Goal: Task Accomplishment & Management: Complete application form

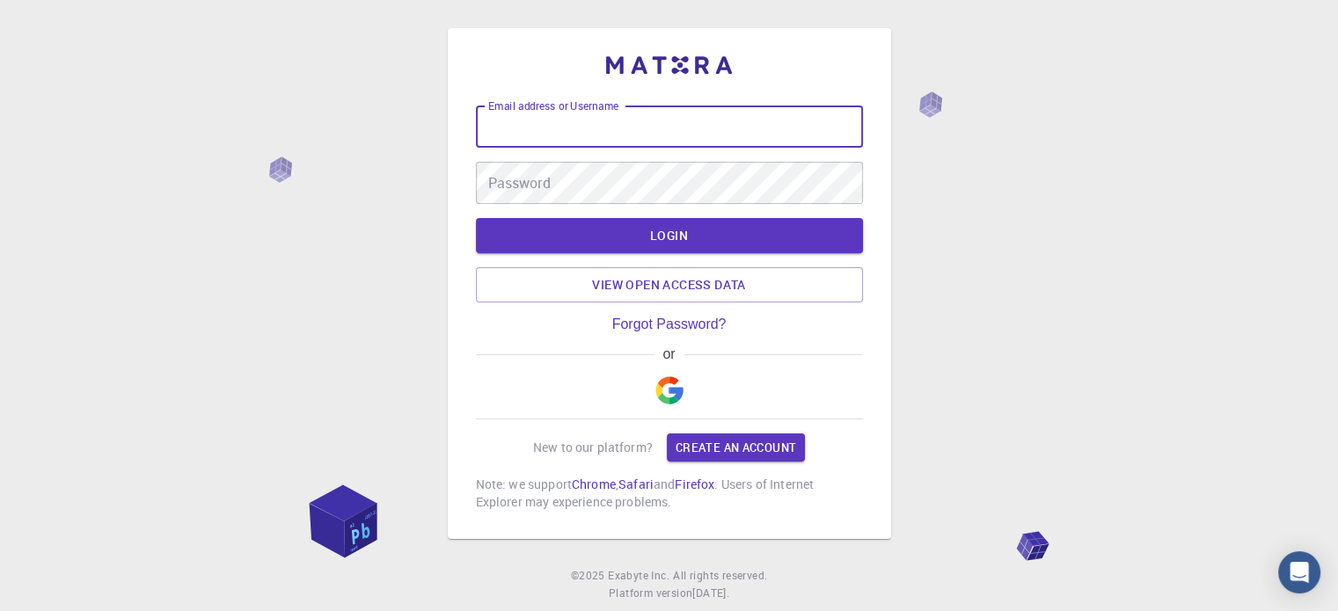
click at [626, 128] on input "Email address or Username" at bounding box center [669, 127] width 387 height 42
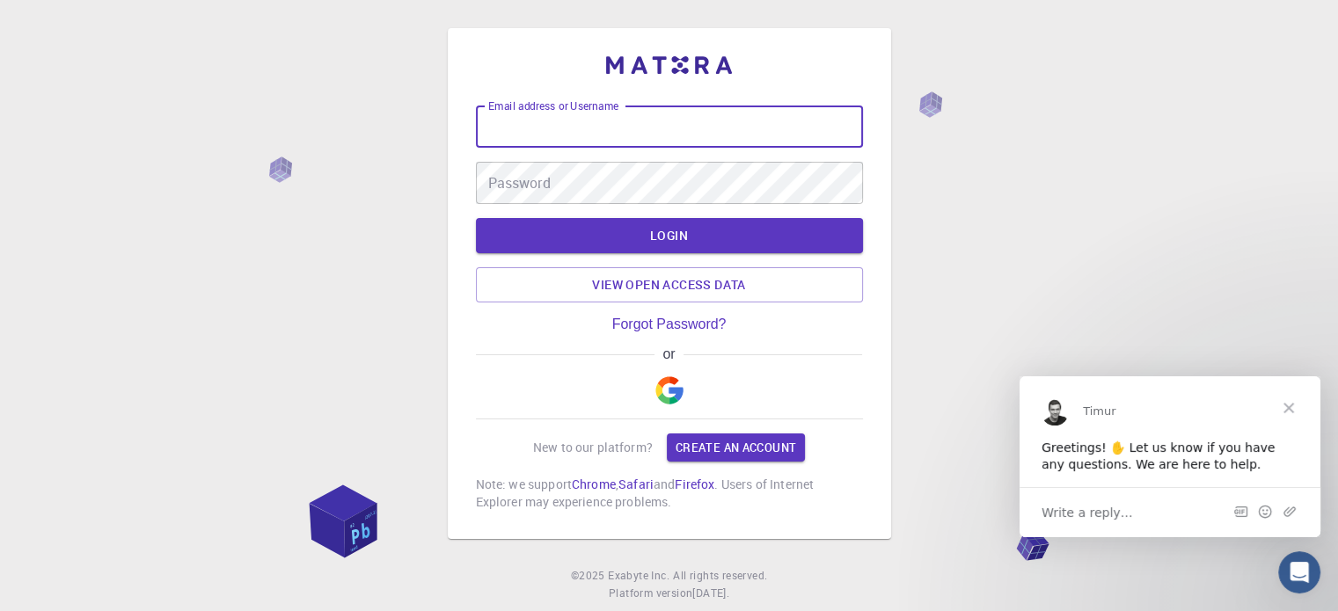
click at [535, 127] on input "Email address or Username" at bounding box center [669, 127] width 387 height 42
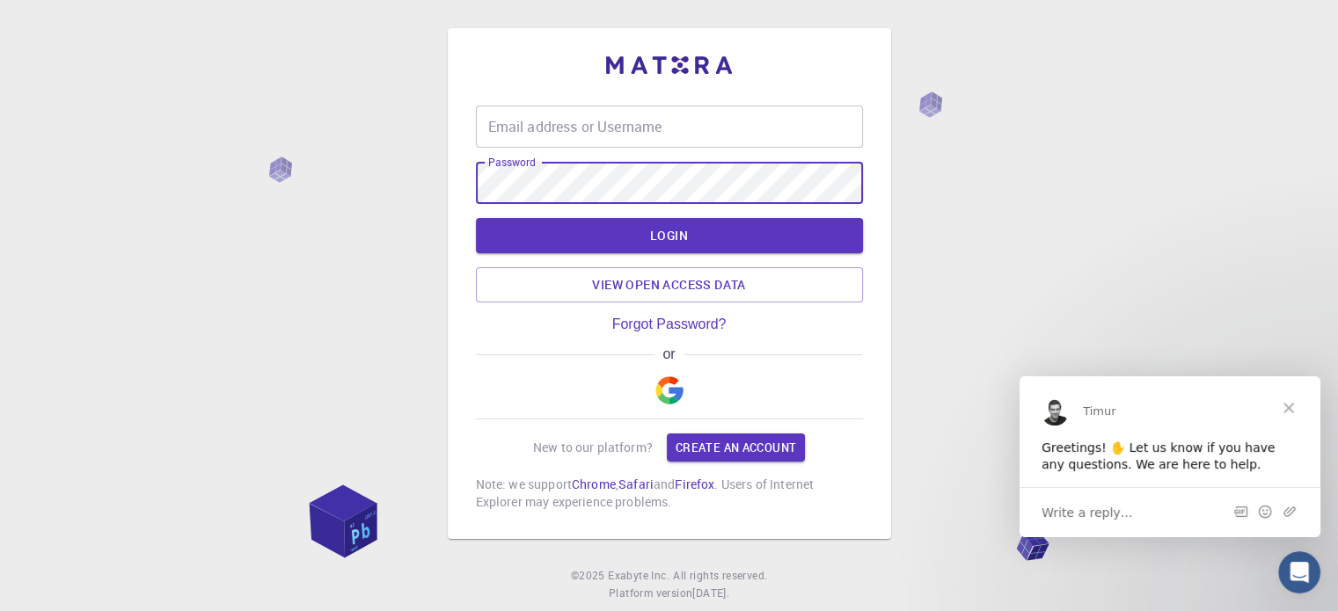
click at [522, 128] on input "Email address or Username" at bounding box center [669, 127] width 387 height 42
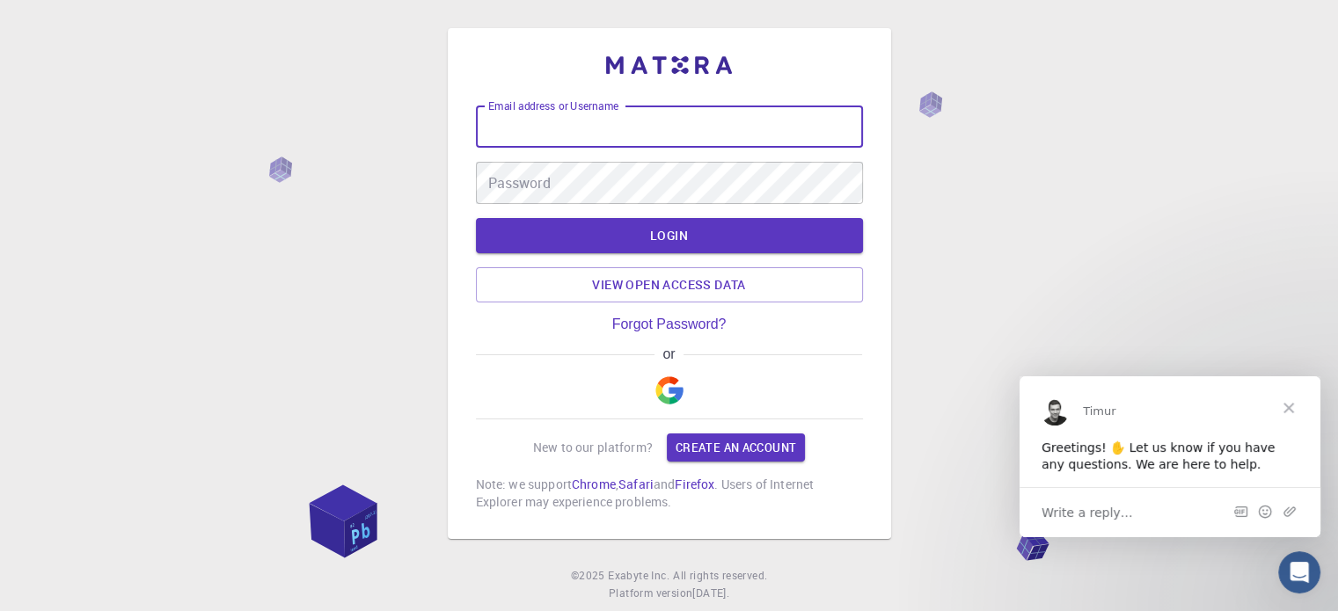
click at [529, 125] on input "Email address or Username" at bounding box center [669, 127] width 387 height 42
click at [517, 127] on input "Email address or Username" at bounding box center [669, 127] width 387 height 42
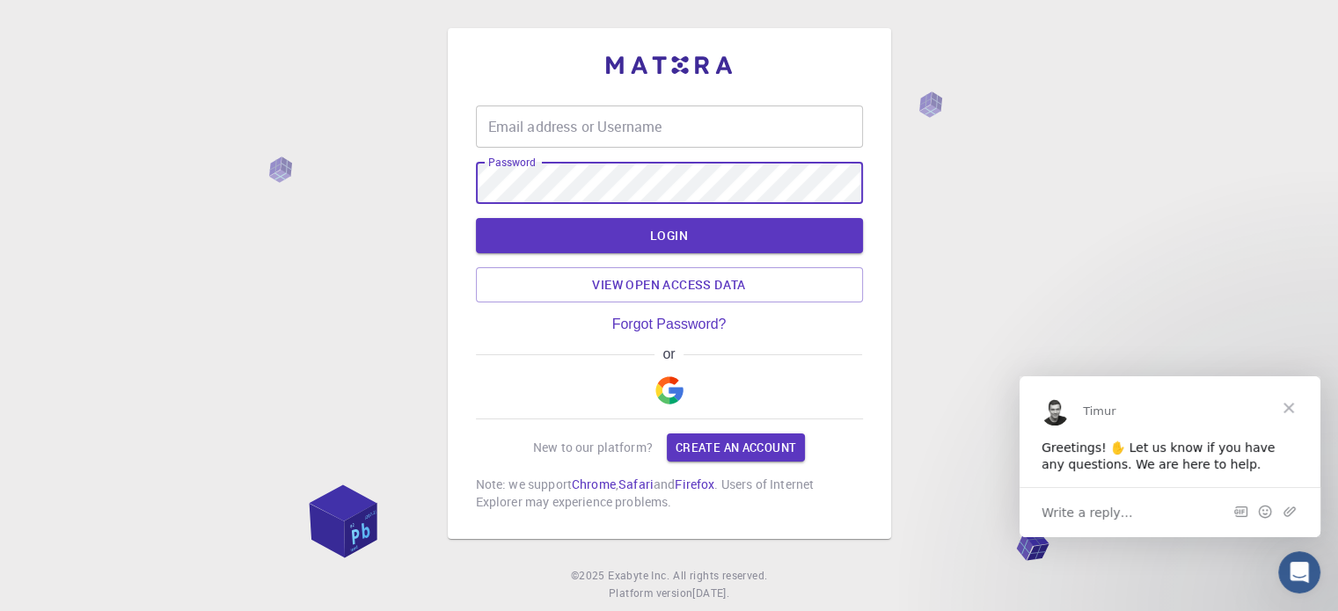
click at [516, 135] on input "Email address or Username" at bounding box center [669, 127] width 387 height 42
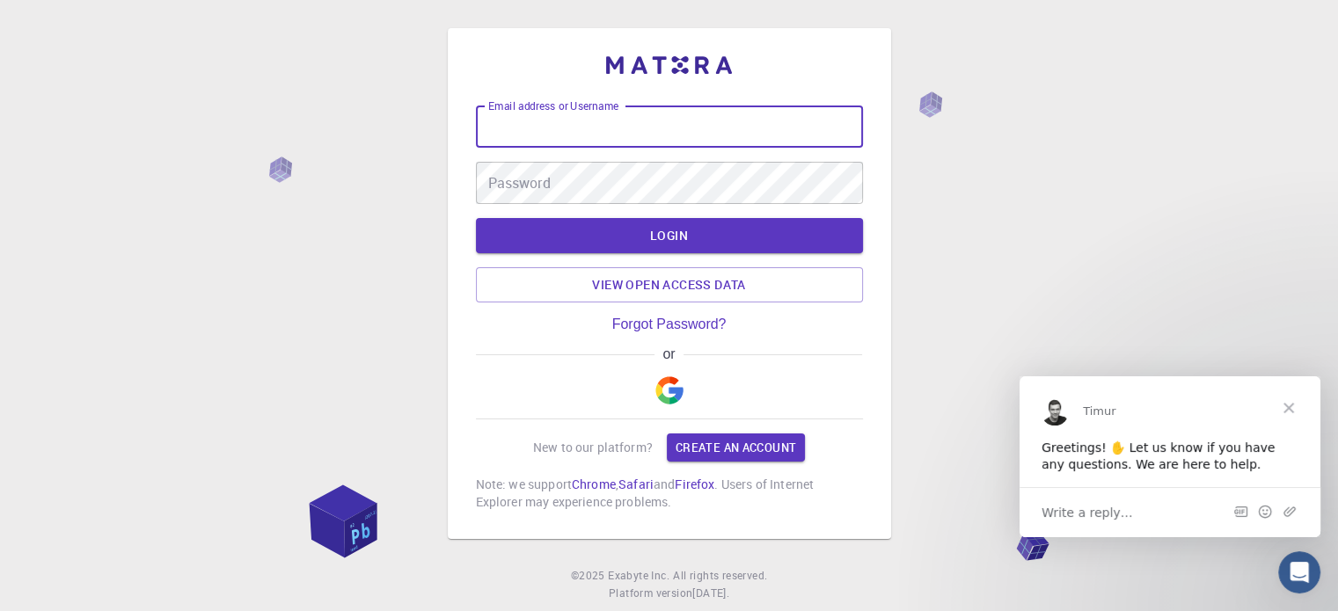
click at [512, 133] on input "Email address or Username" at bounding box center [669, 127] width 387 height 42
type input "[EMAIL_ADDRESS][DOMAIN_NAME]"
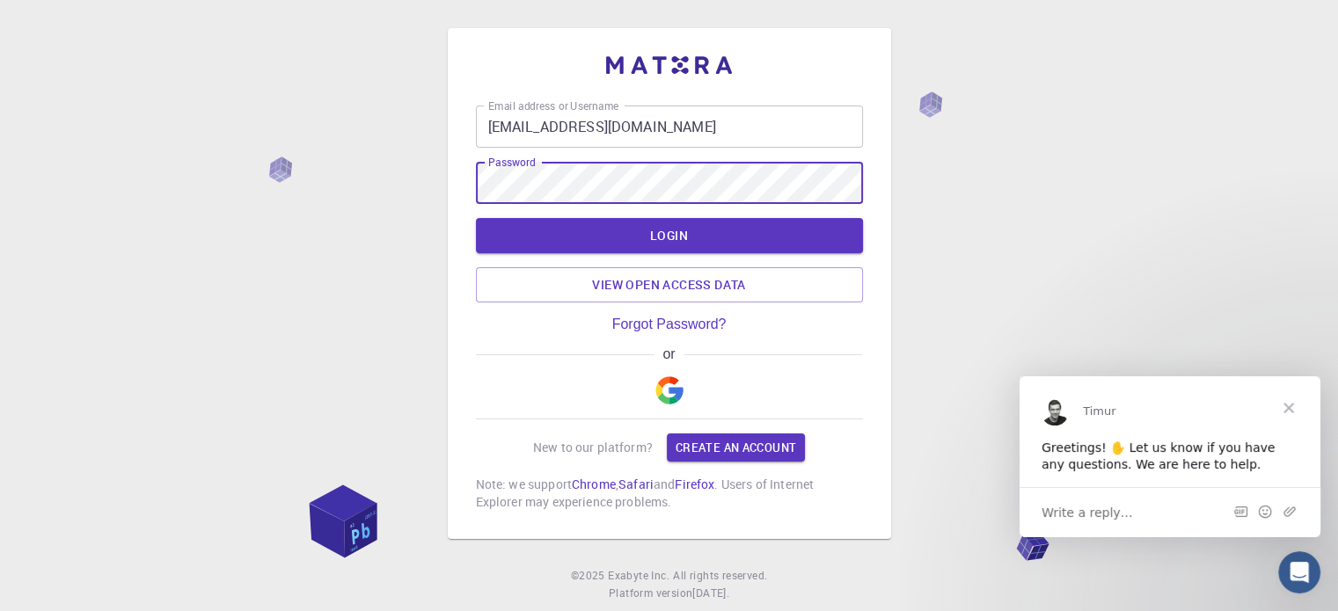
click at [1291, 412] on span "Close" at bounding box center [1288, 407] width 63 height 63
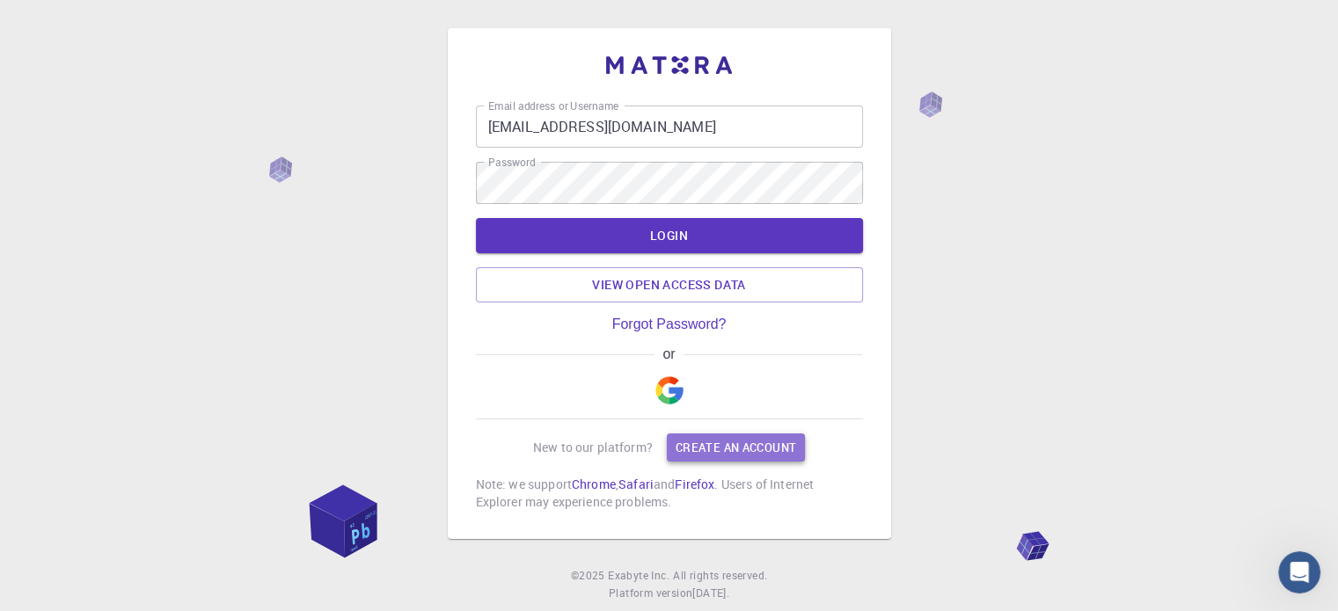
click at [724, 446] on link "Create an account" at bounding box center [736, 448] width 138 height 28
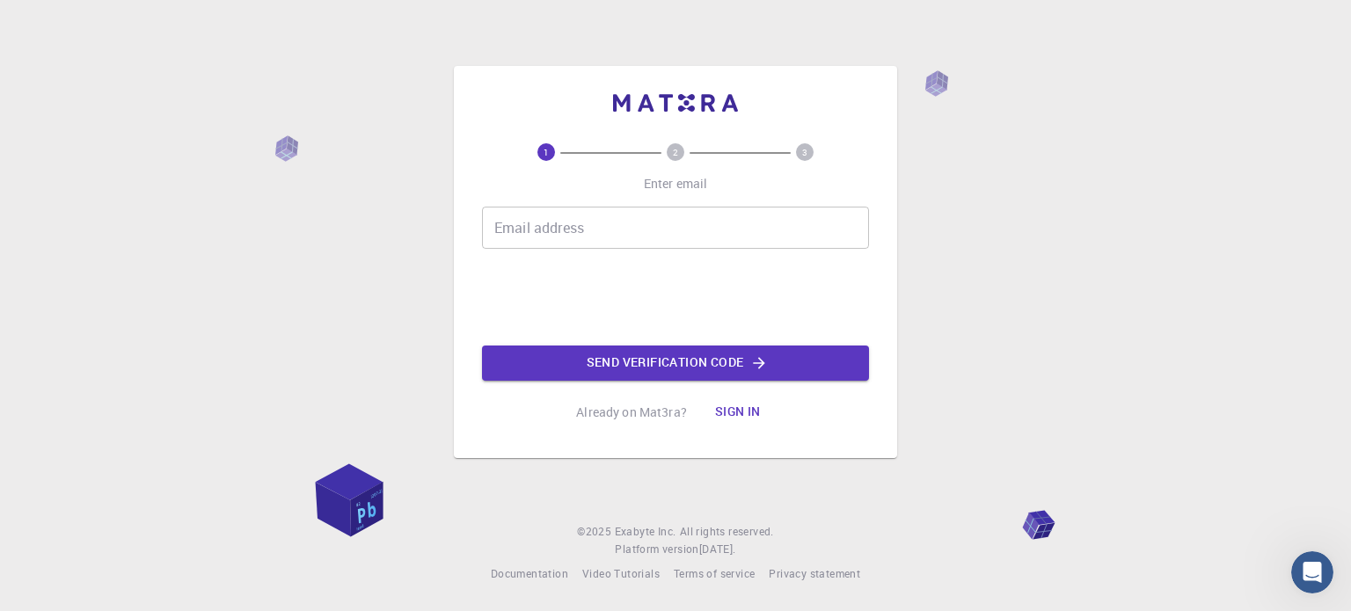
click at [656, 217] on input "Email address" at bounding box center [675, 228] width 387 height 42
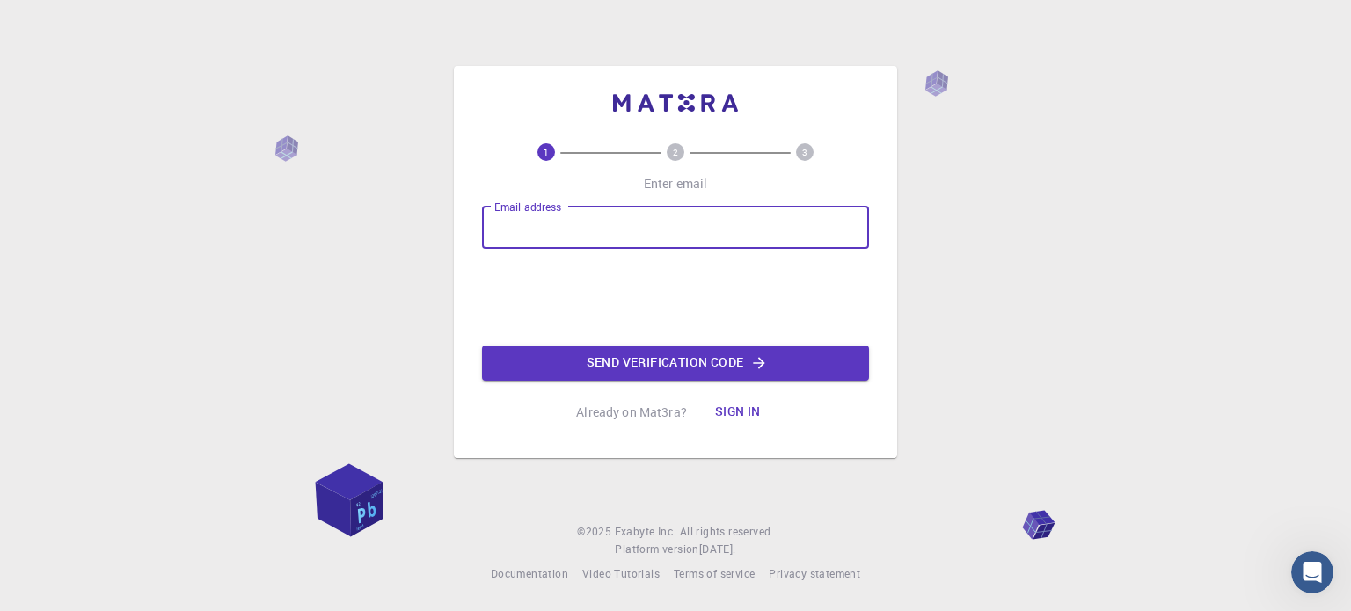
paste input "[EMAIL_ADDRESS][DOMAIN_NAME]"
type input "[EMAIL_ADDRESS][DOMAIN_NAME]"
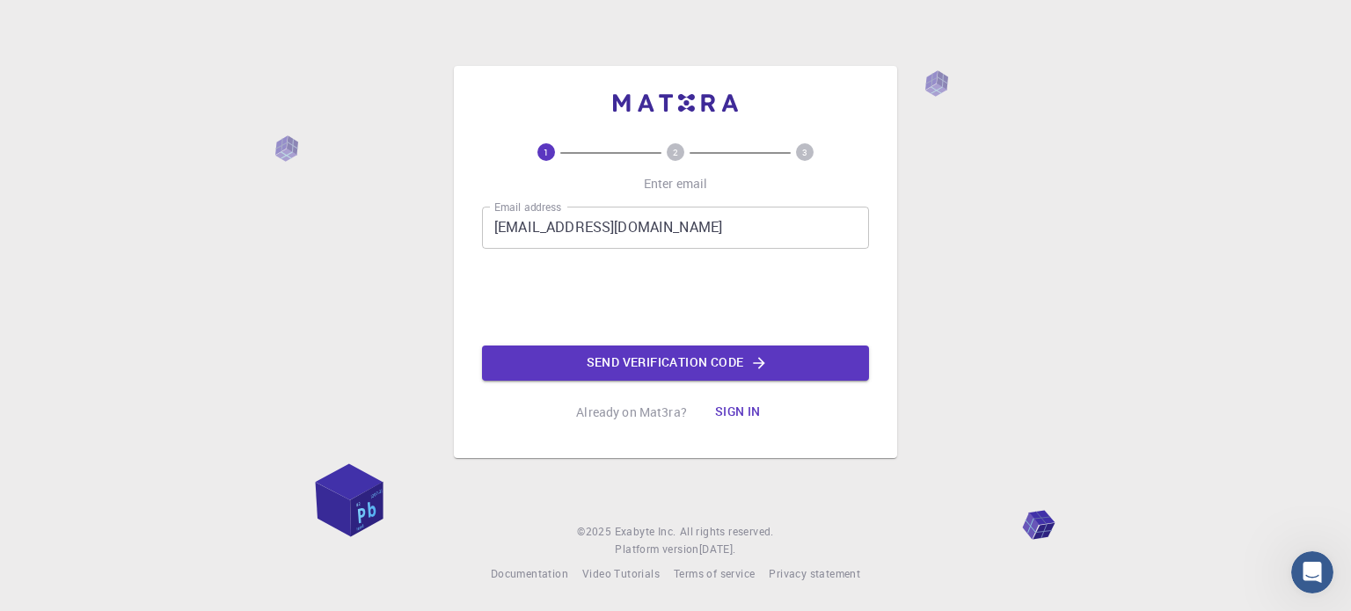
click at [741, 414] on button "Sign in" at bounding box center [738, 412] width 74 height 35
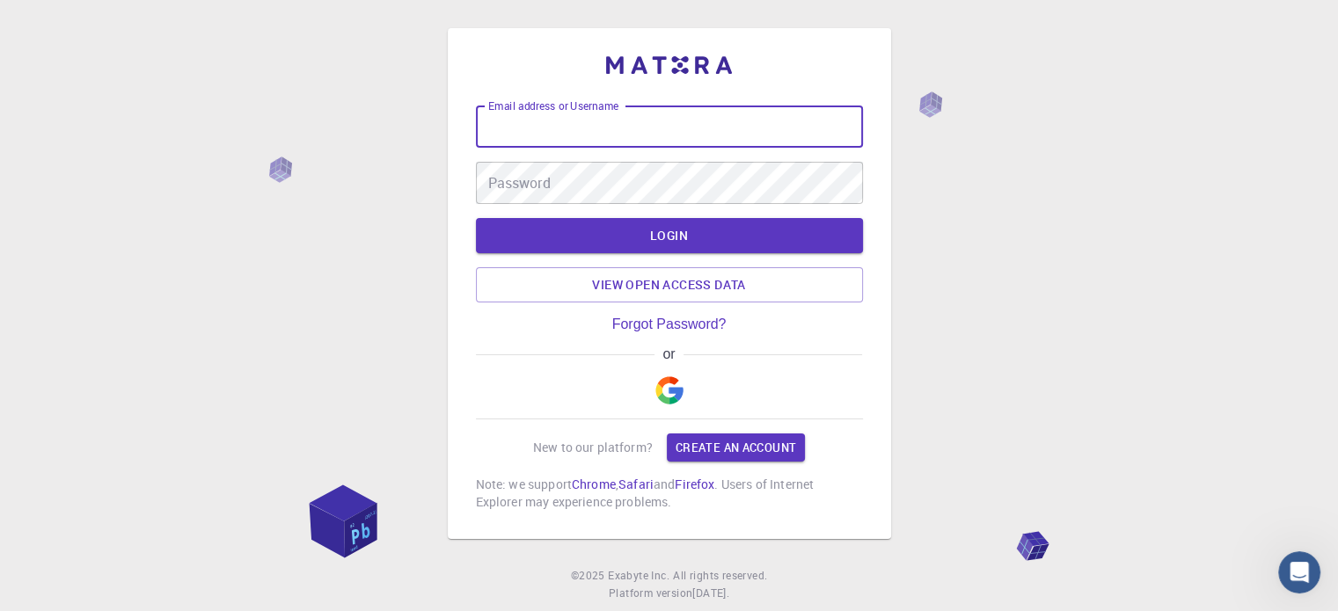
click at [665, 119] on input "Email address or Username" at bounding box center [669, 127] width 387 height 42
type input "[EMAIL_ADDRESS][DOMAIN_NAME]"
click at [689, 238] on button "LOGIN" at bounding box center [669, 235] width 387 height 35
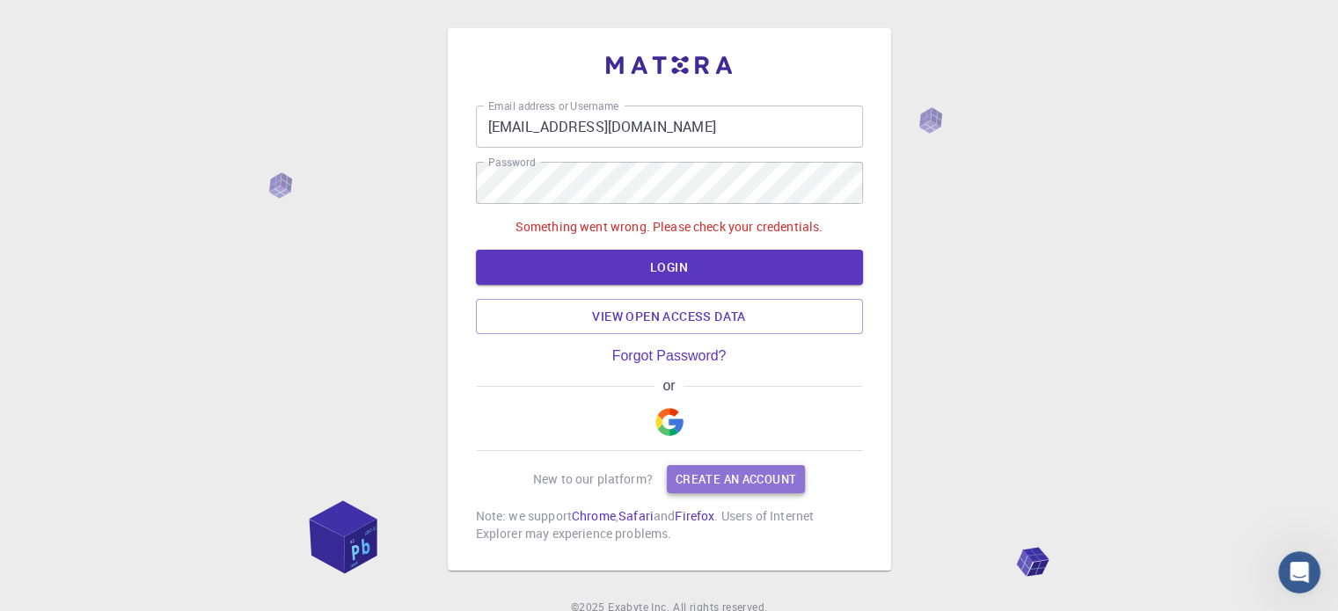
click at [713, 479] on link "Create an account" at bounding box center [736, 479] width 138 height 28
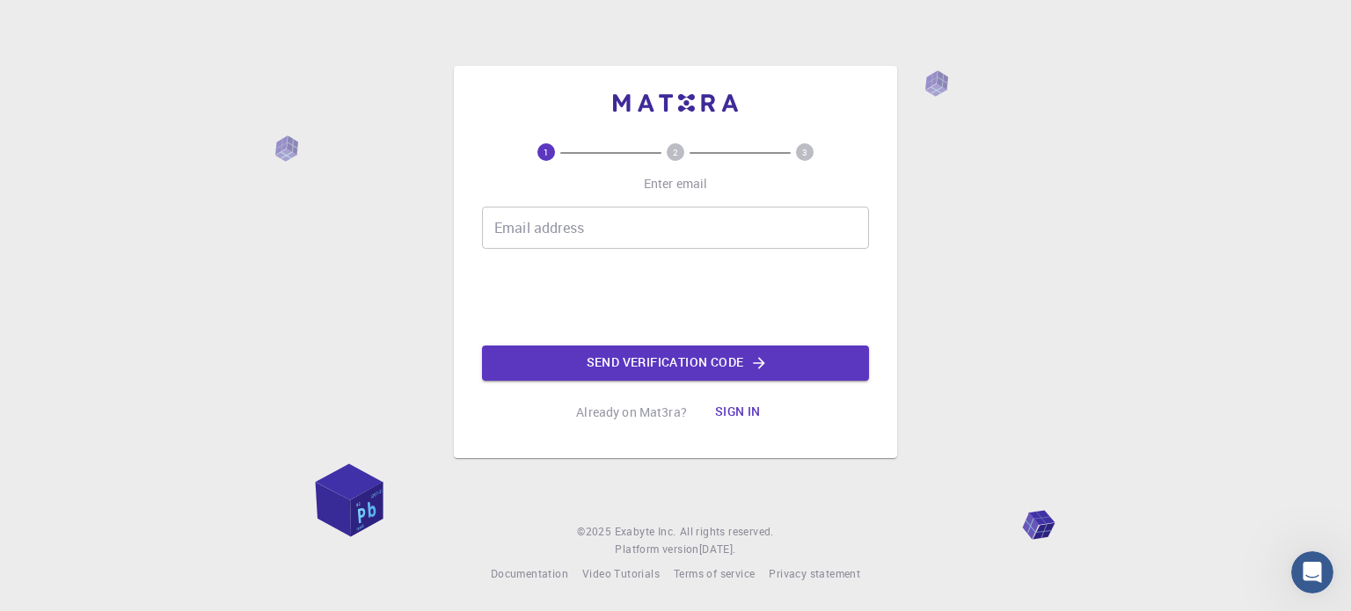
click at [709, 226] on input "Email address" at bounding box center [675, 228] width 387 height 42
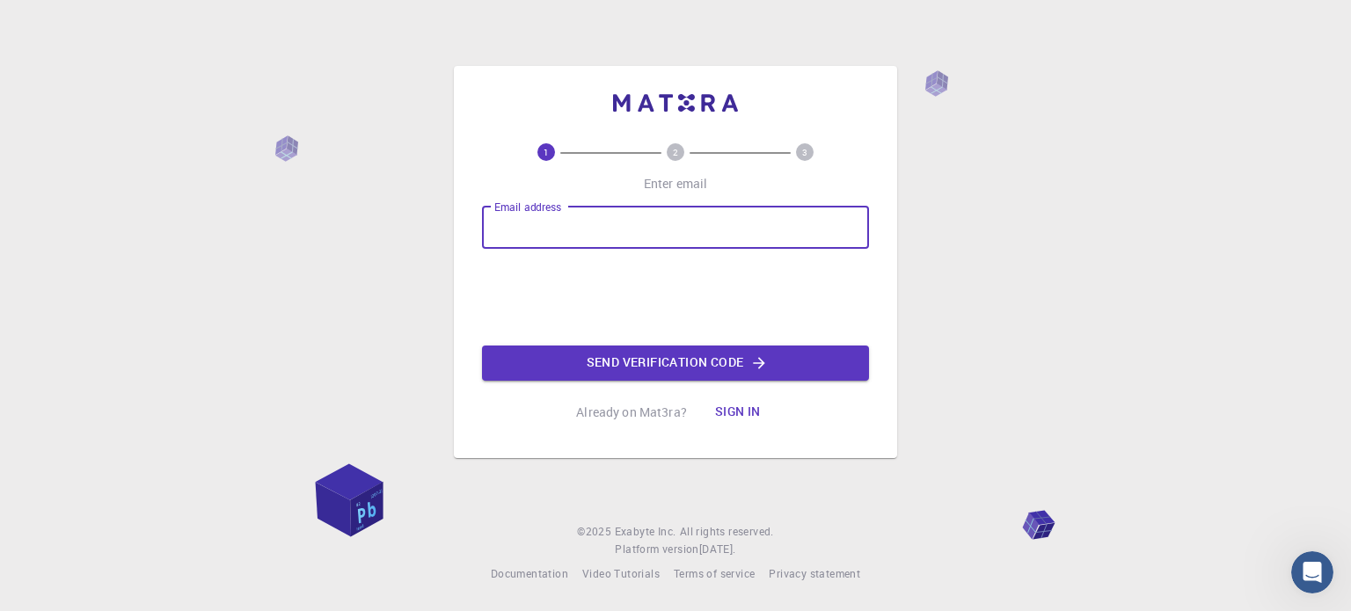
type input "[EMAIL_ADDRESS][DOMAIN_NAME]"
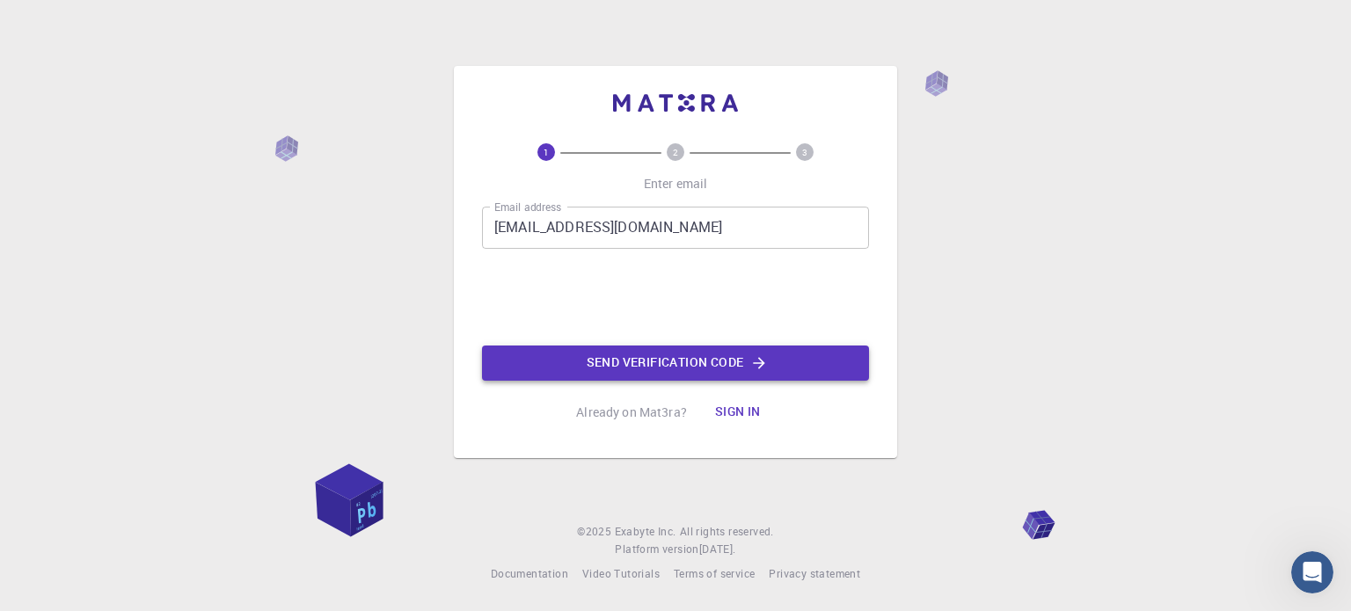
click at [703, 362] on button "Send verification code" at bounding box center [675, 363] width 387 height 35
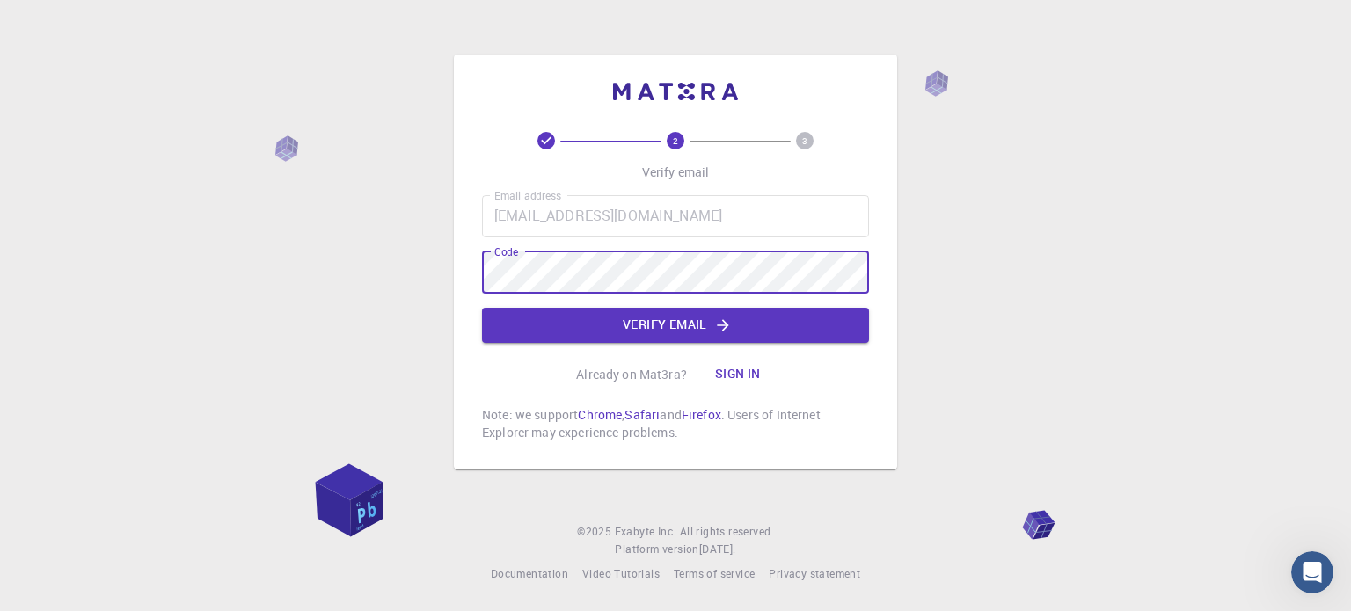
click at [1095, 306] on div "2 3 Verify email Email address [EMAIL_ADDRESS][DOMAIN_NAME] Email address Code …" at bounding box center [675, 305] width 1351 height 611
click at [687, 325] on button "Verify email" at bounding box center [675, 325] width 387 height 35
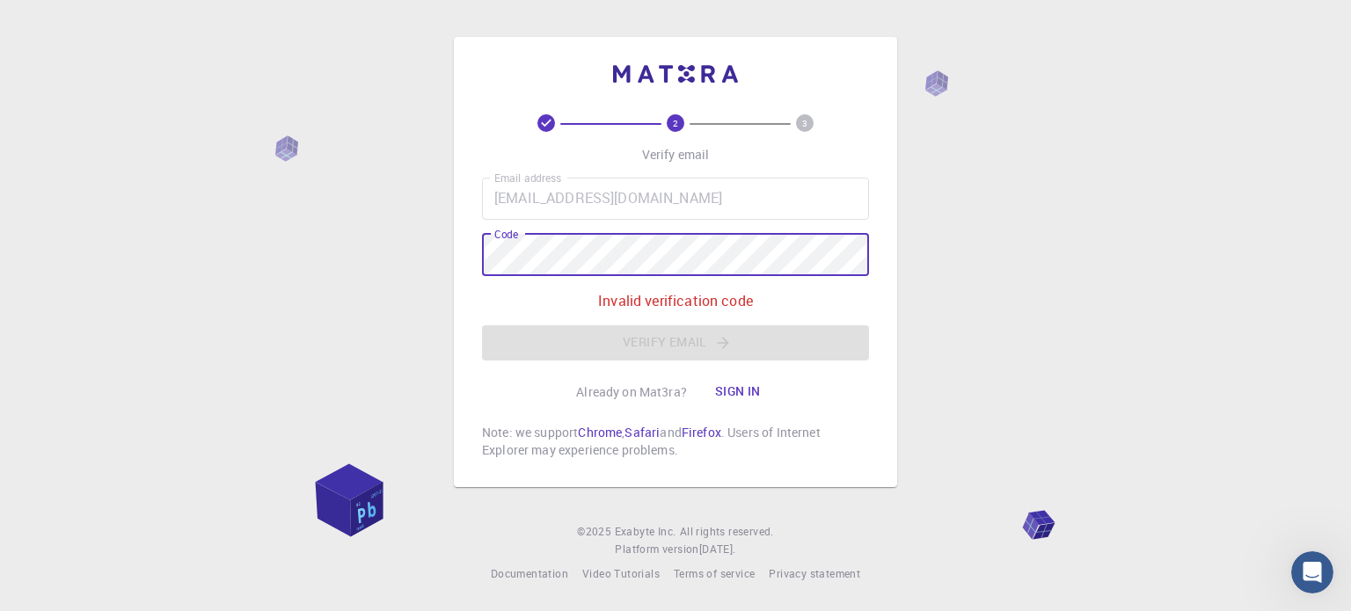
click at [856, 303] on div "Email address [EMAIL_ADDRESS][DOMAIN_NAME] Email address Code Code Invalid veri…" at bounding box center [675, 269] width 387 height 183
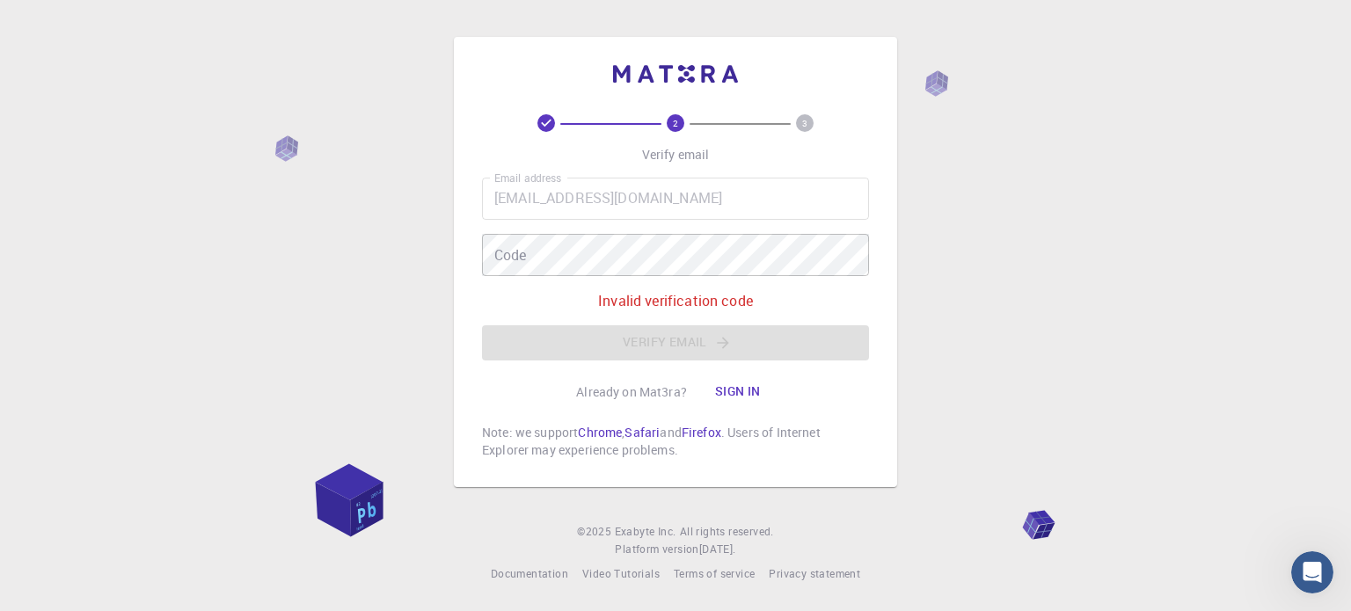
click at [645, 388] on p "Already on Mat3ra?" at bounding box center [631, 393] width 111 height 18
click at [644, 306] on p "Invalid verification code" at bounding box center [675, 300] width 155 height 21
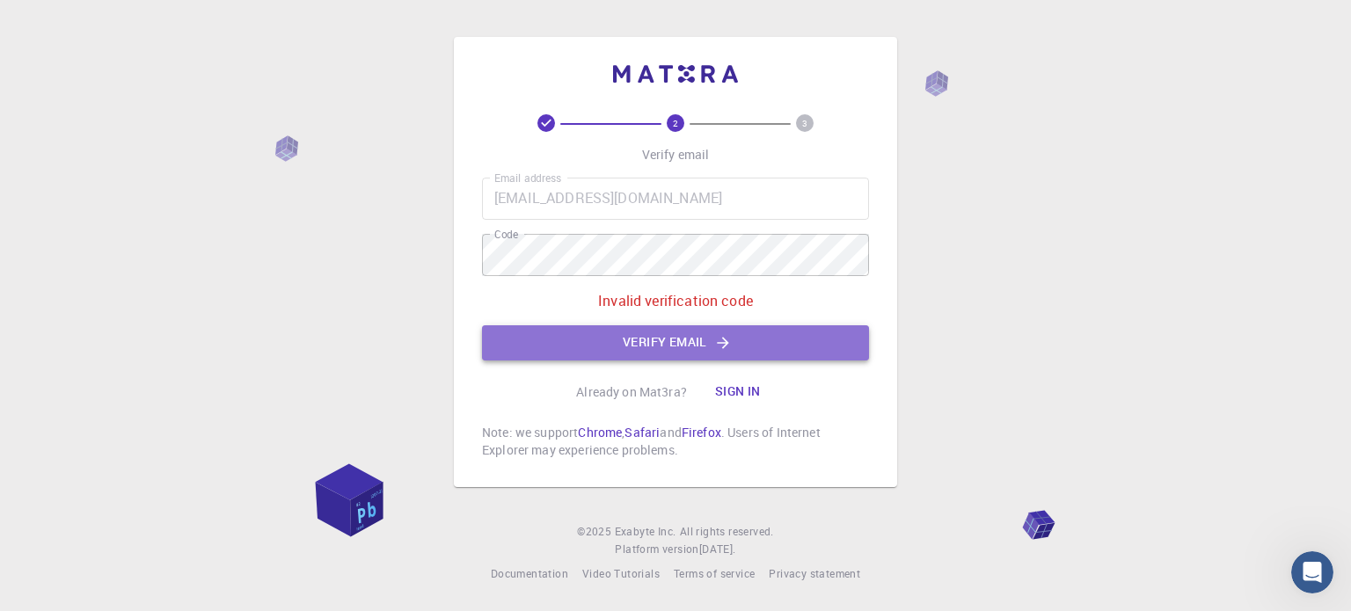
click at [553, 343] on button "Verify email" at bounding box center [675, 343] width 387 height 35
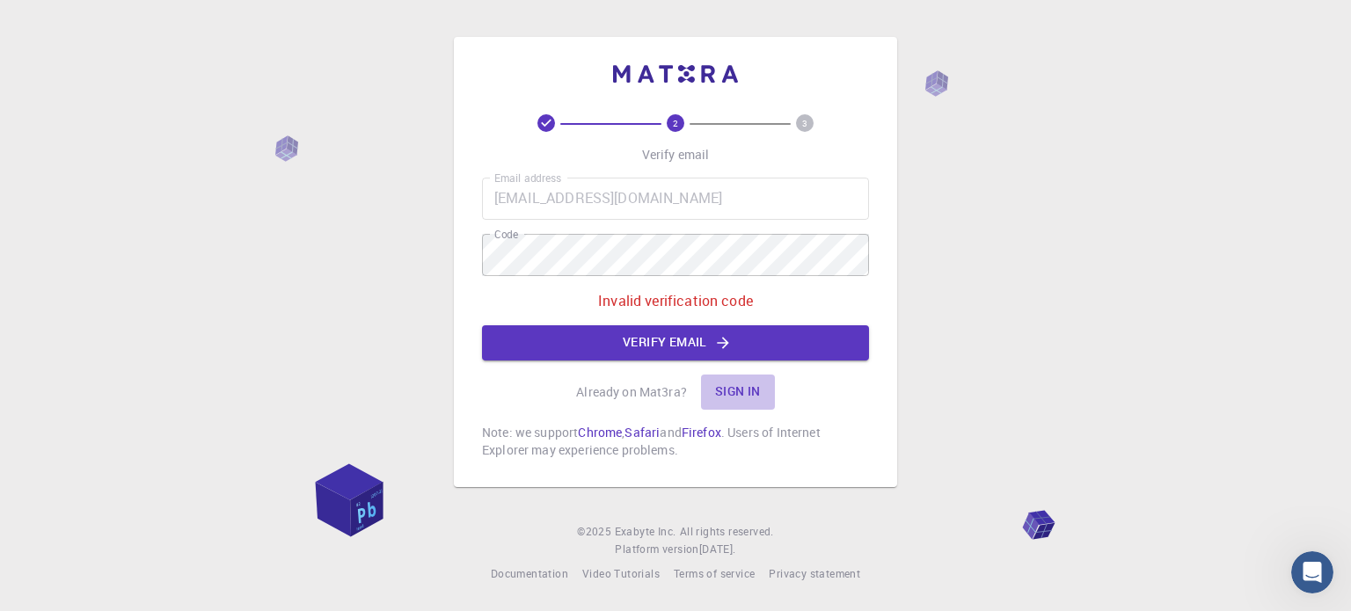
click at [729, 391] on button "Sign in" at bounding box center [738, 392] width 74 height 35
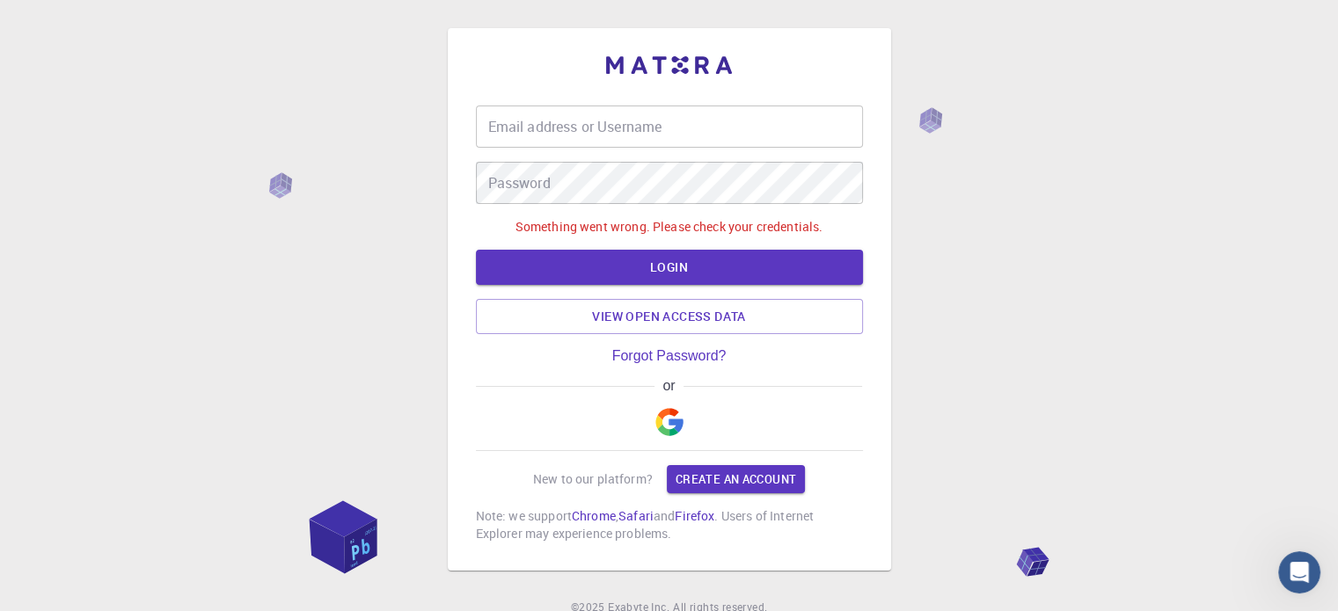
click at [667, 424] on img "button" at bounding box center [669, 422] width 28 height 28
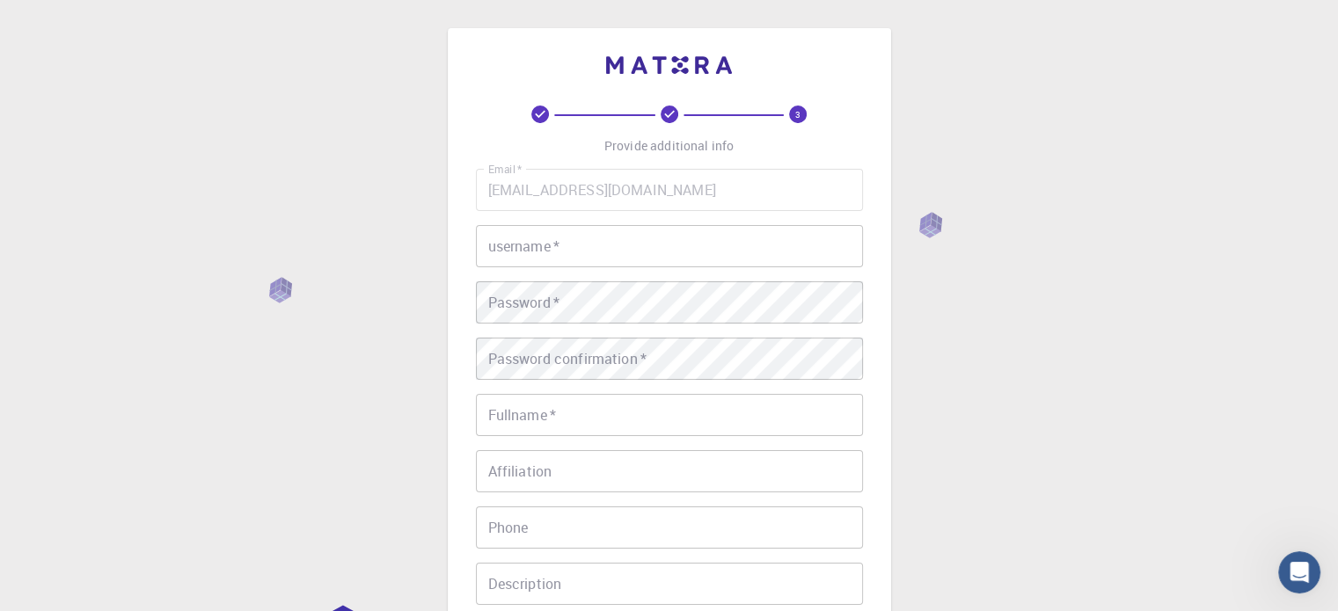
click at [623, 242] on input "username   *" at bounding box center [669, 246] width 387 height 42
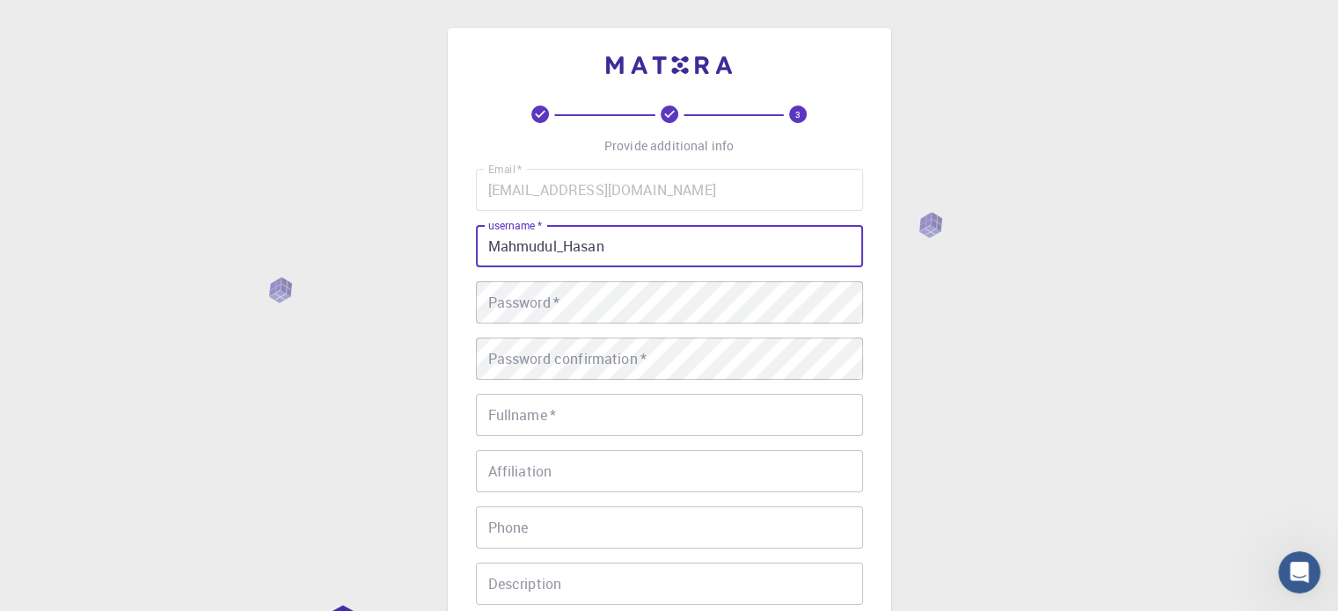
type input "Mahmudul_Hasan"
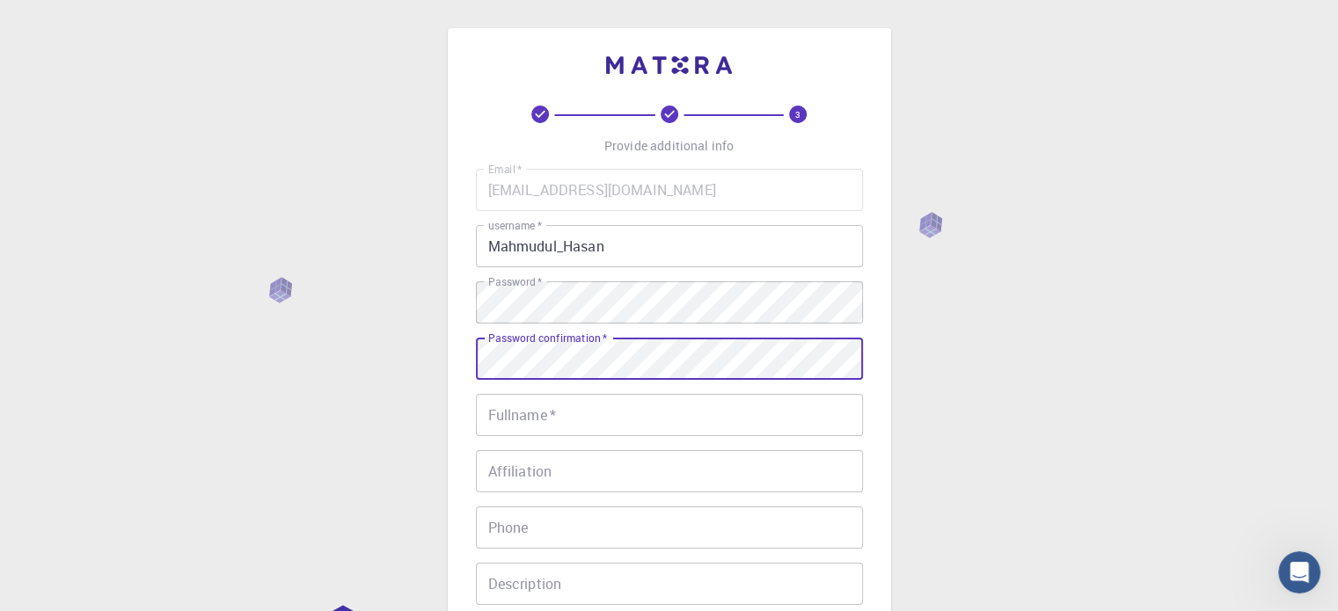
scroll to position [176, 0]
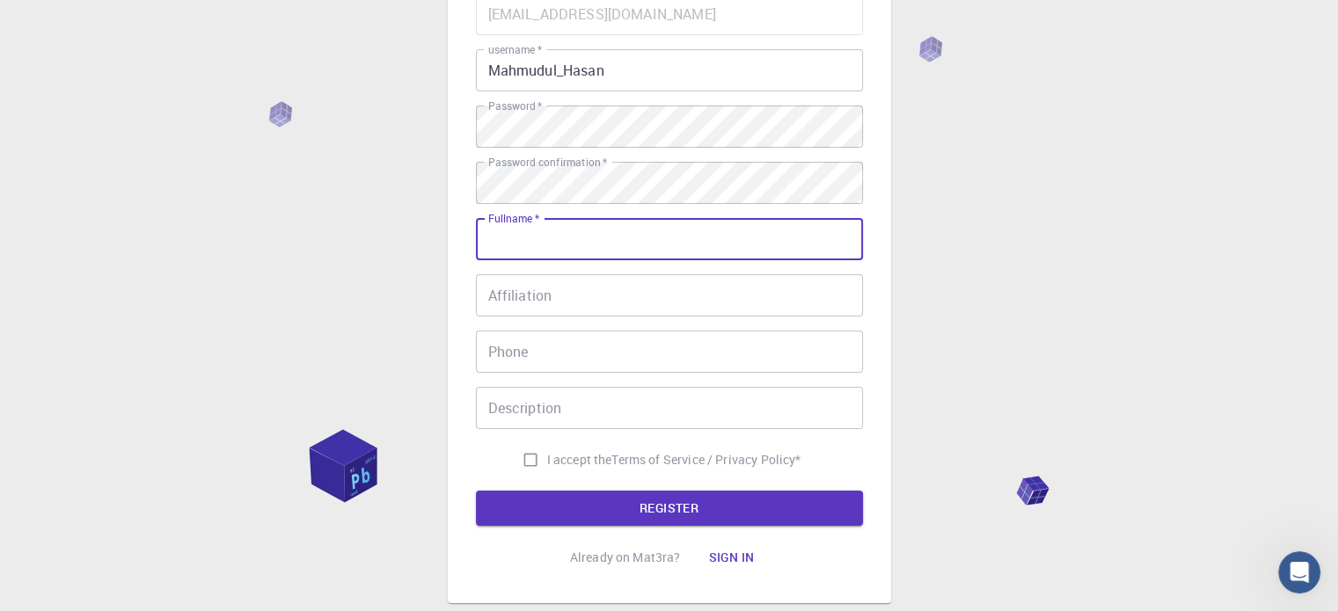
click at [559, 234] on input "Fullname   *" at bounding box center [669, 239] width 387 height 42
type input "MD. [PERSON_NAME]"
type input "01517033864"
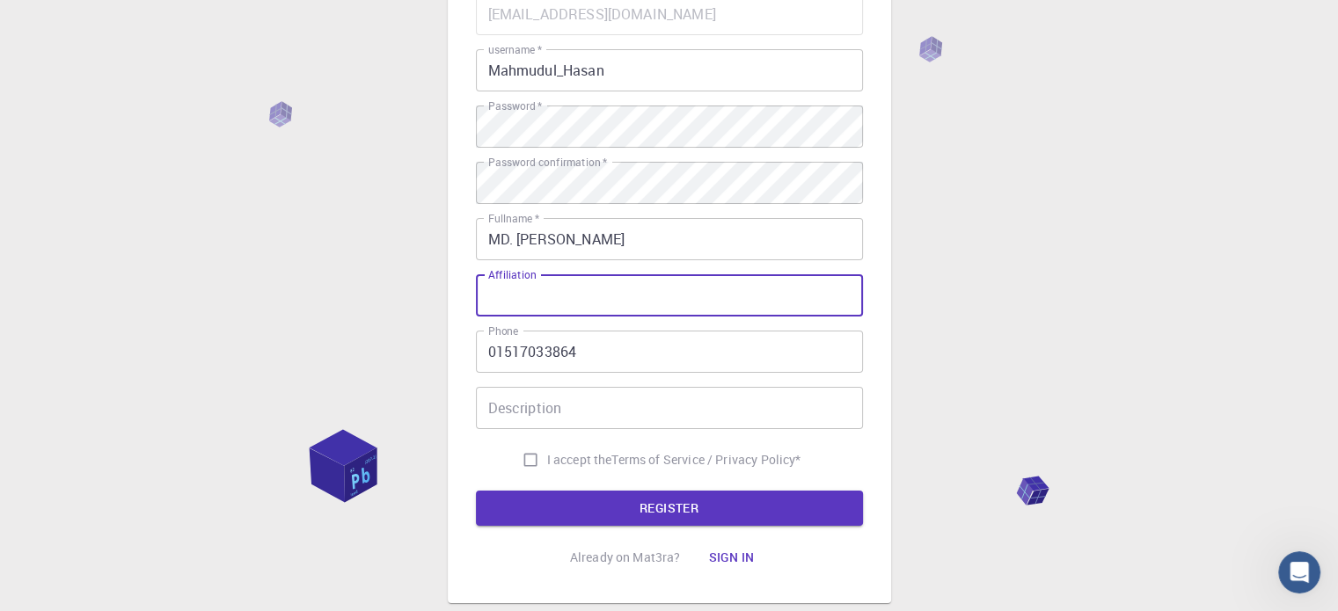
click at [616, 301] on input "Affiliation" at bounding box center [669, 296] width 387 height 42
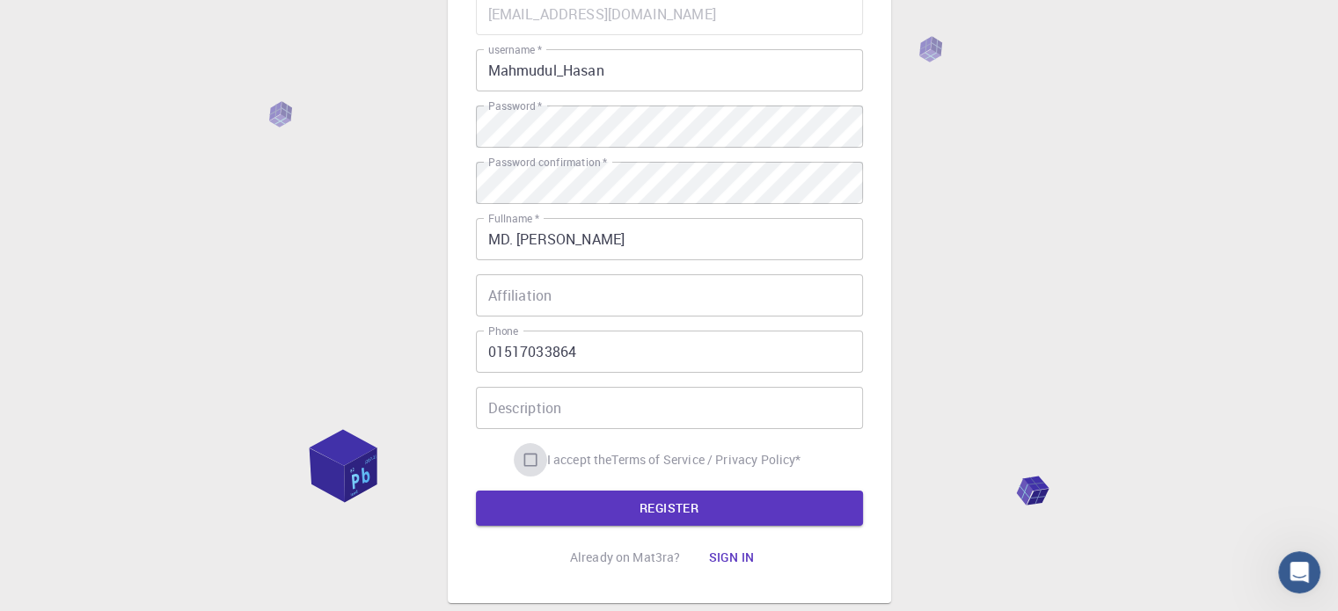
click at [526, 458] on input "I accept the Terms of Service / Privacy Policy *" at bounding box center [530, 459] width 33 height 33
checkbox input "true"
click at [658, 505] on button "REGISTER" at bounding box center [669, 508] width 387 height 35
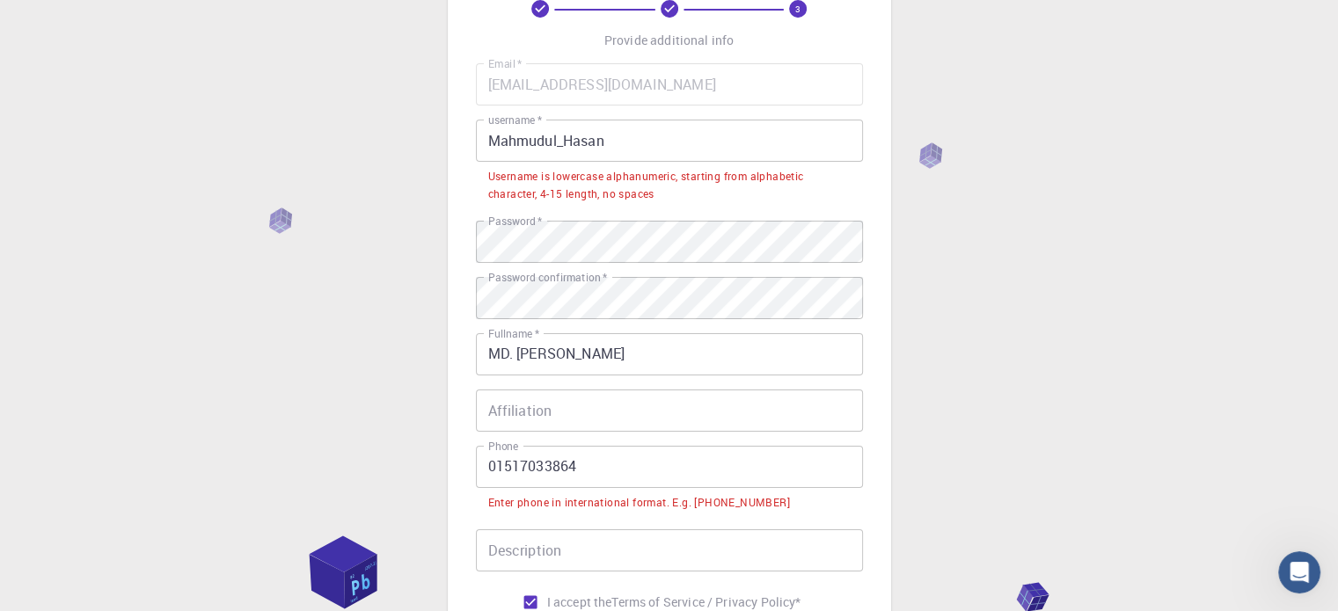
scroll to position [0, 0]
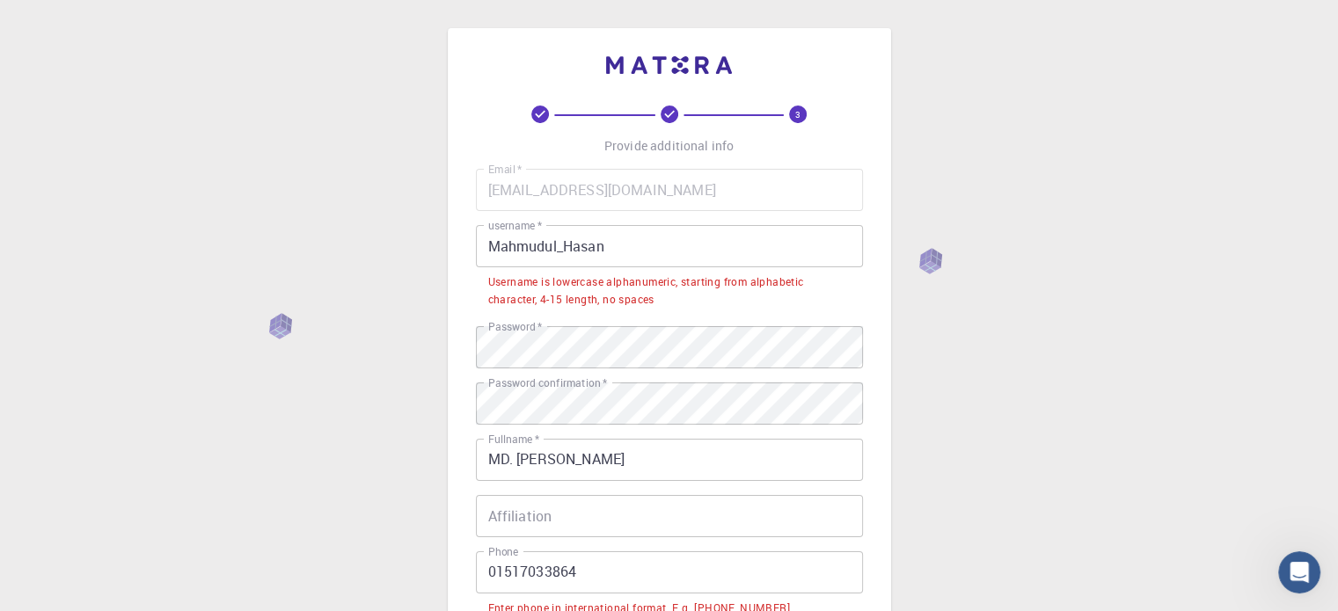
click at [575, 249] on input "Mahmudul_Hasan" at bounding box center [669, 246] width 387 height 42
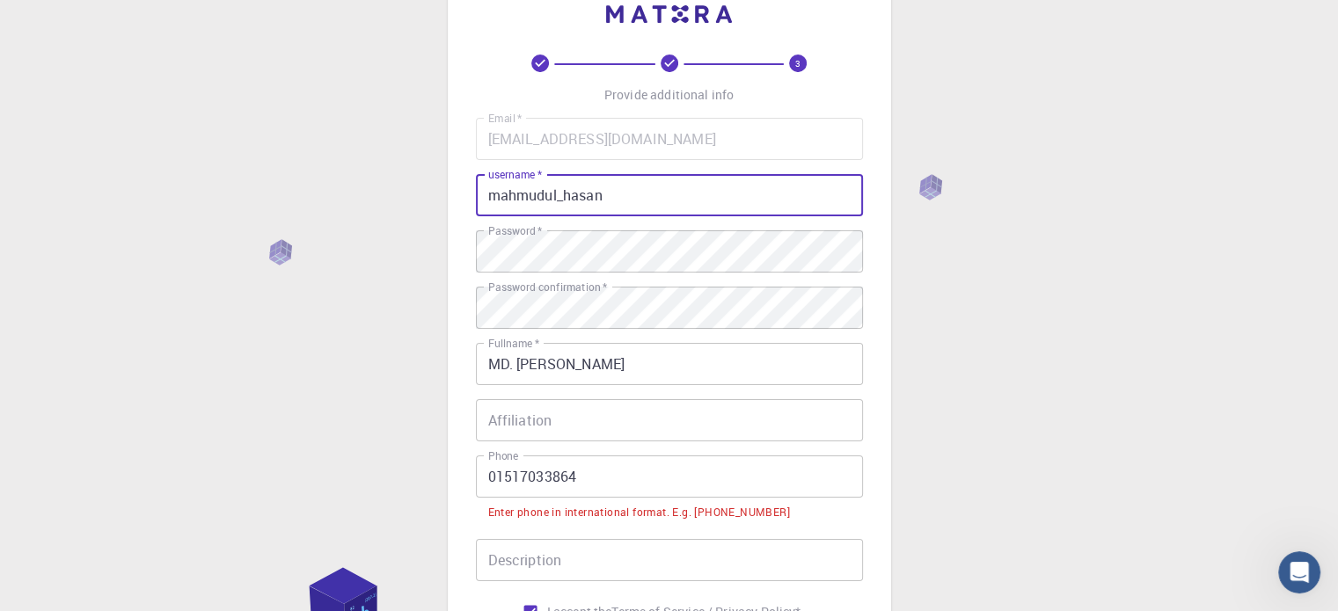
scroll to position [88, 0]
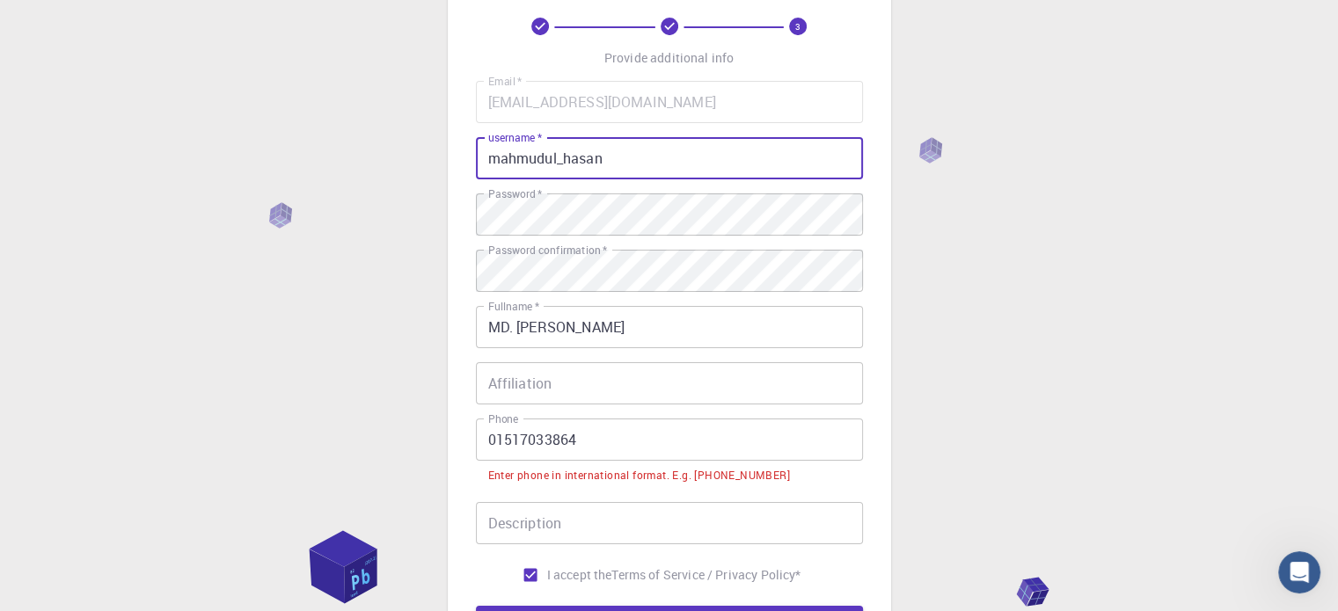
type input "mahmudul_hasan"
click at [676, 397] on input "Affiliation" at bounding box center [669, 383] width 387 height 42
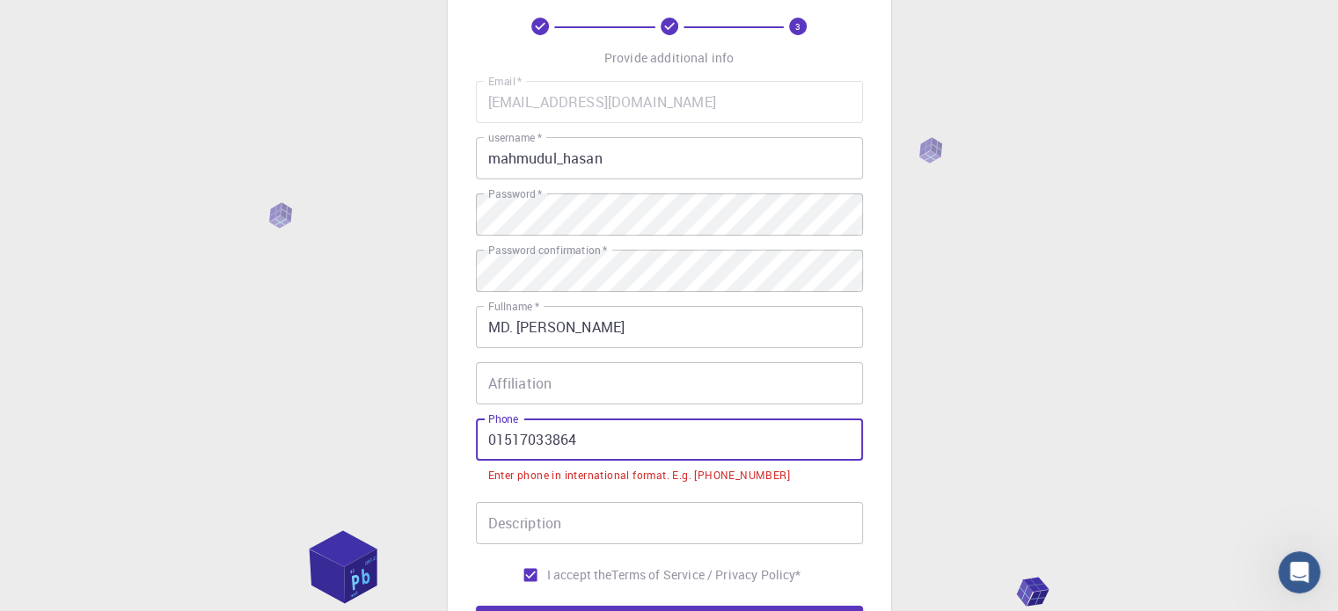
drag, startPoint x: 672, startPoint y: 450, endPoint x: 497, endPoint y: 453, distance: 175.1
click at [487, 449] on input "01517033864" at bounding box center [669, 440] width 387 height 42
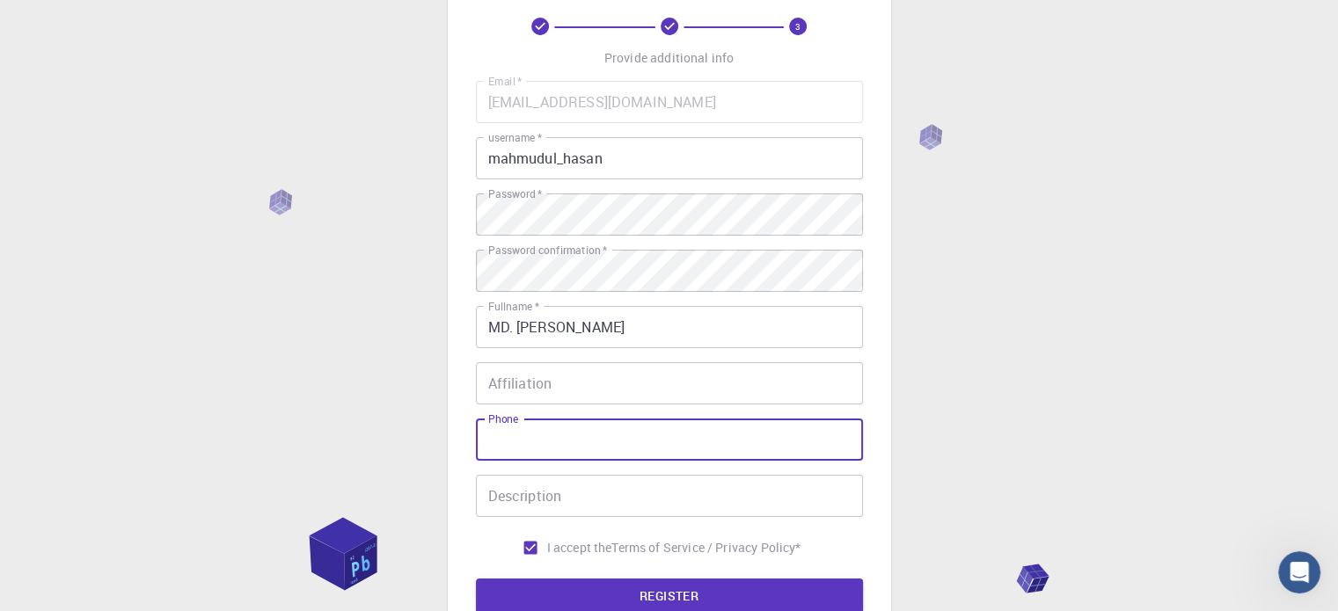
click at [1003, 411] on div "3 Provide additional info Email   * [EMAIL_ADDRESS][DOMAIN_NAME] Email   * user…" at bounding box center [669, 360] width 1338 height 896
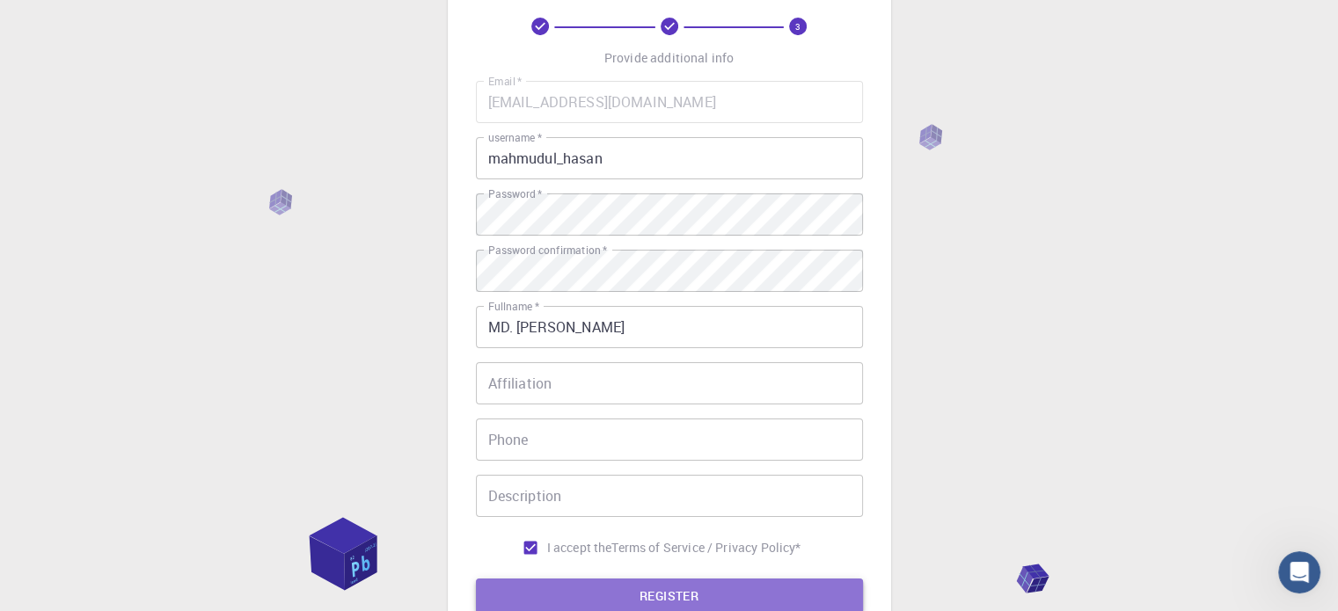
click at [656, 597] on button "REGISTER" at bounding box center [669, 596] width 387 height 35
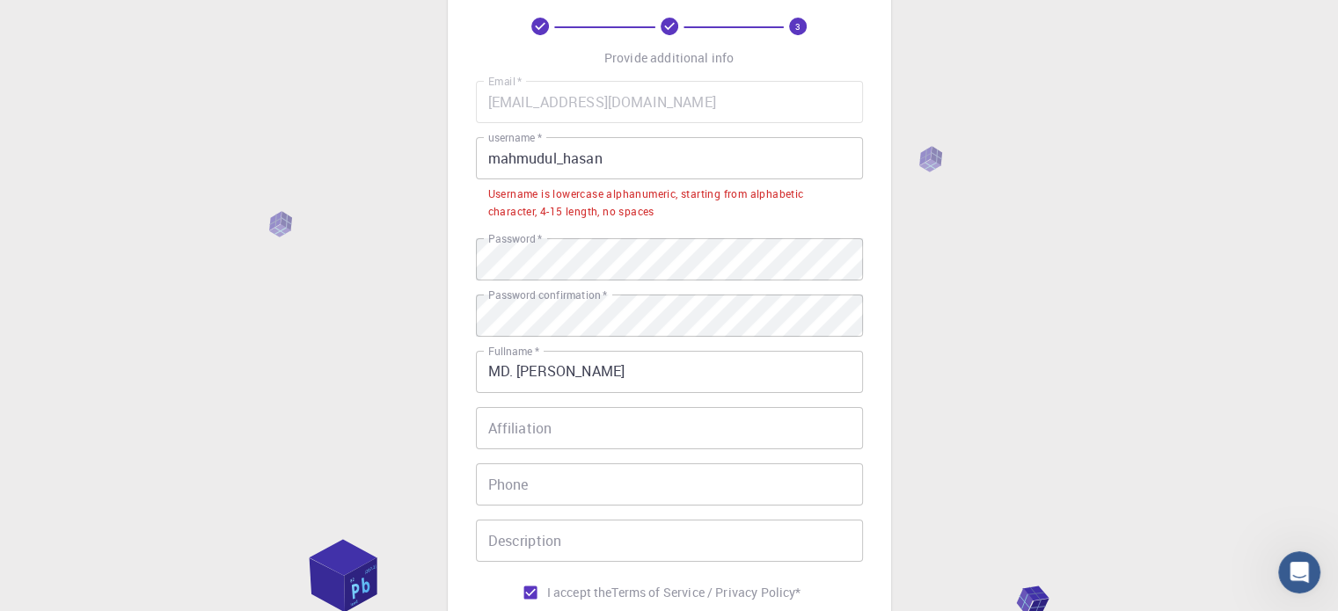
click at [564, 161] on input "mahmudul_hasan" at bounding box center [669, 158] width 387 height 42
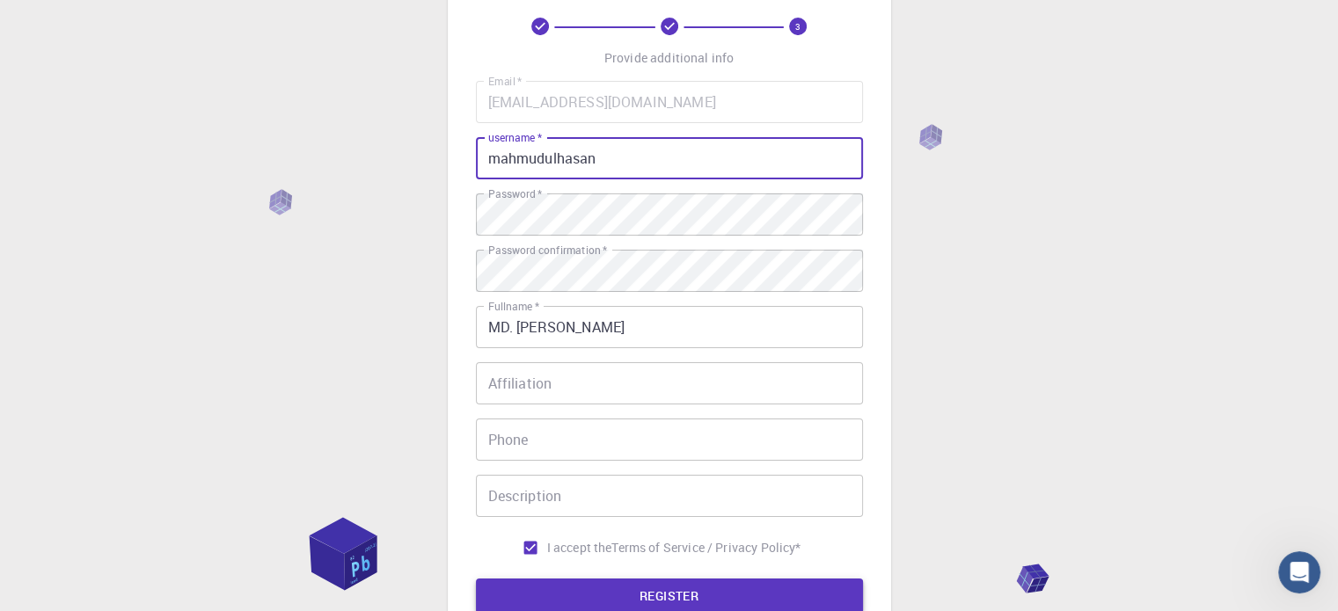
type input "mahmudulhasan"
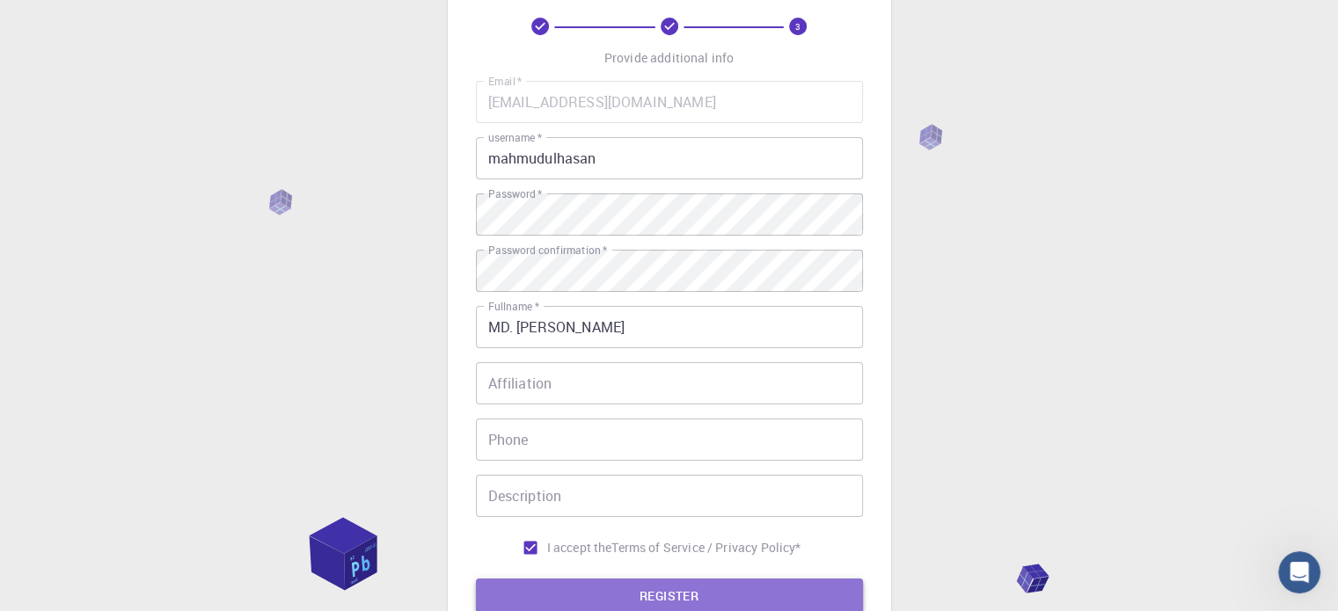
click at [667, 598] on button "REGISTER" at bounding box center [669, 596] width 387 height 35
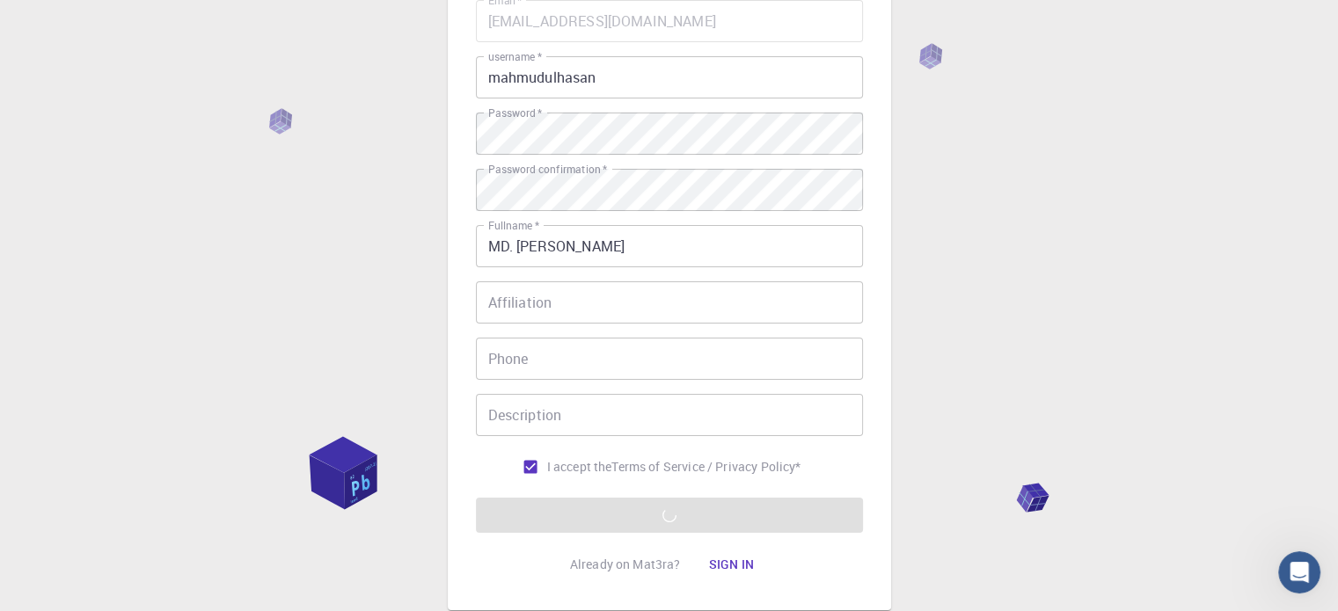
scroll to position [283, 0]
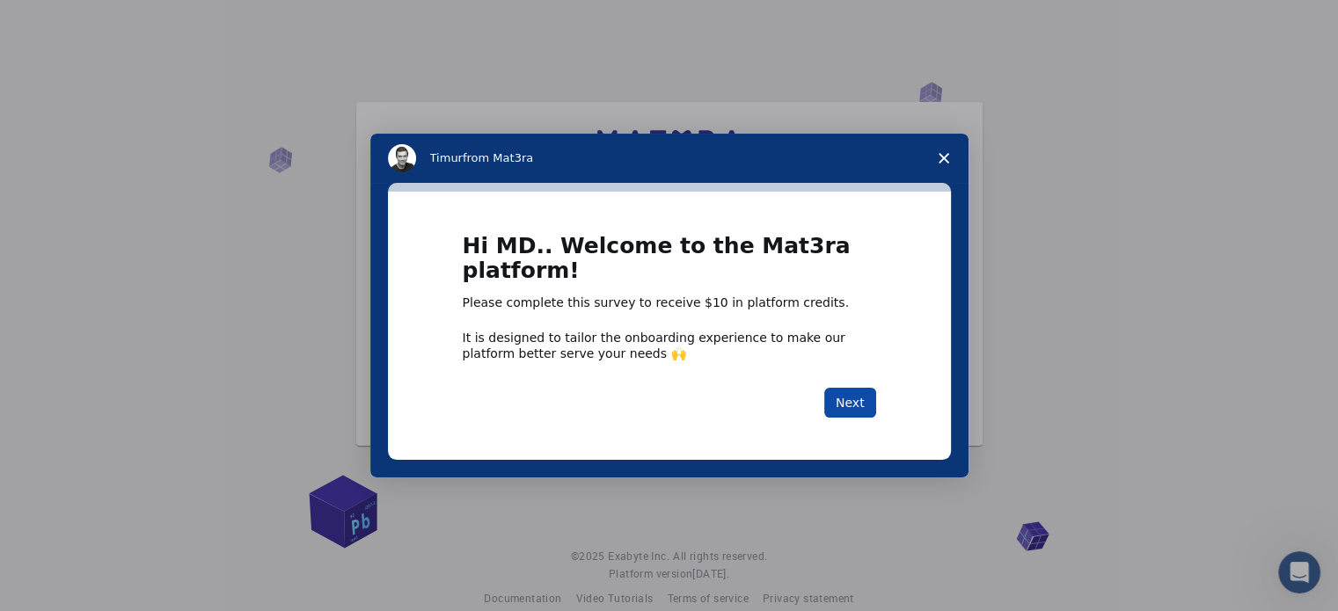
click at [853, 404] on button "Next" at bounding box center [850, 403] width 52 height 30
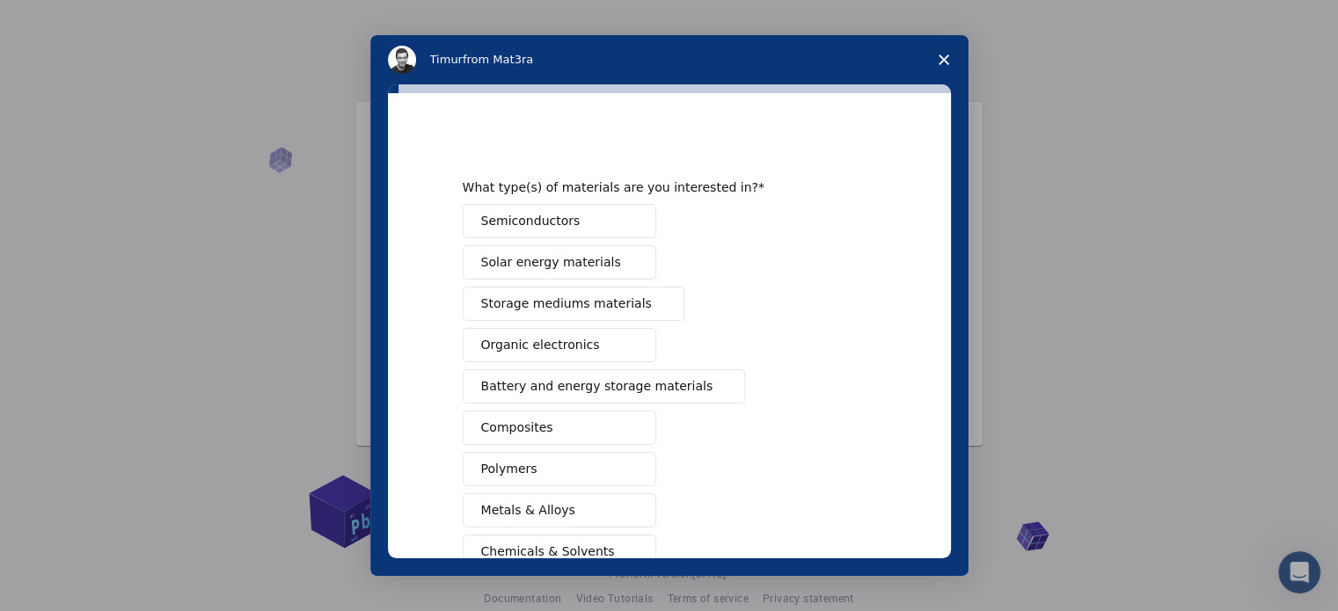
click at [531, 220] on span "Semiconductors" at bounding box center [530, 221] width 99 height 18
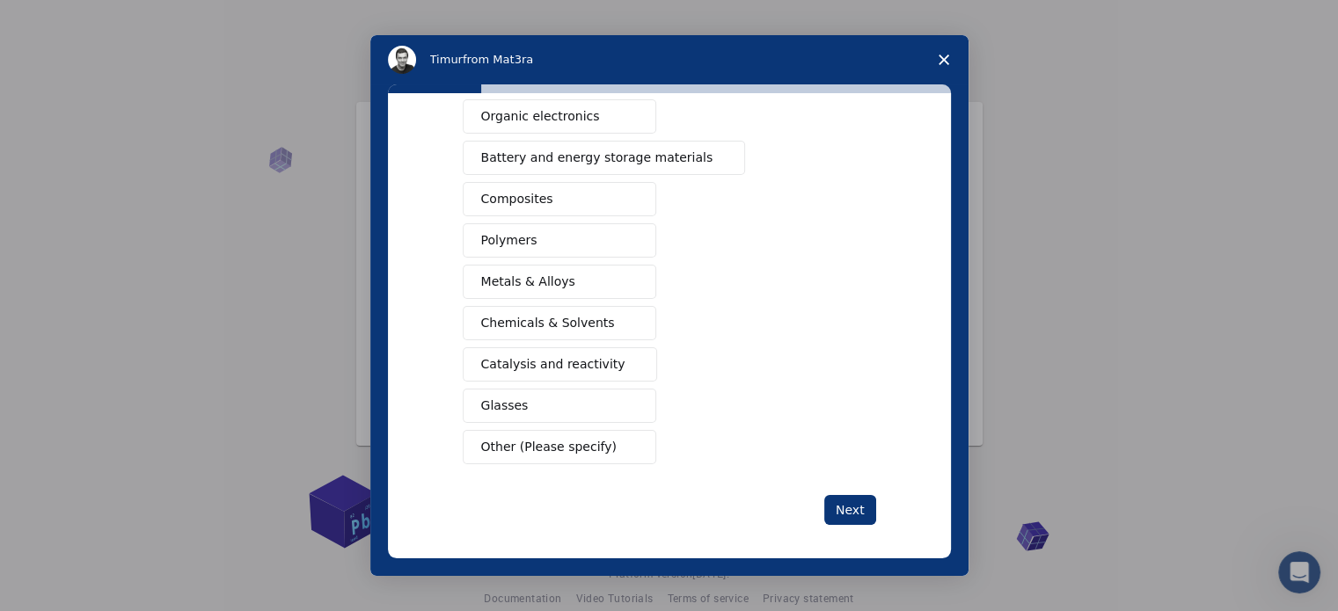
scroll to position [232, 0]
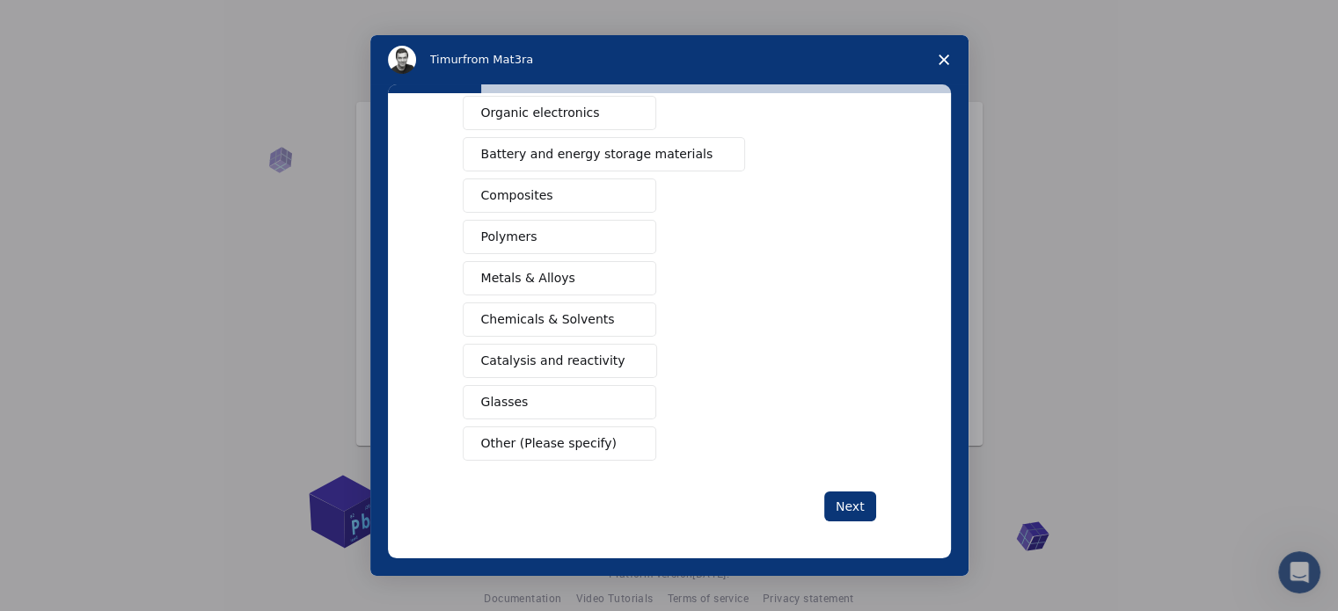
click at [554, 277] on span "Metals & Alloys" at bounding box center [528, 278] width 94 height 18
click at [601, 364] on button "Catalysis and reactivity" at bounding box center [560, 361] width 195 height 34
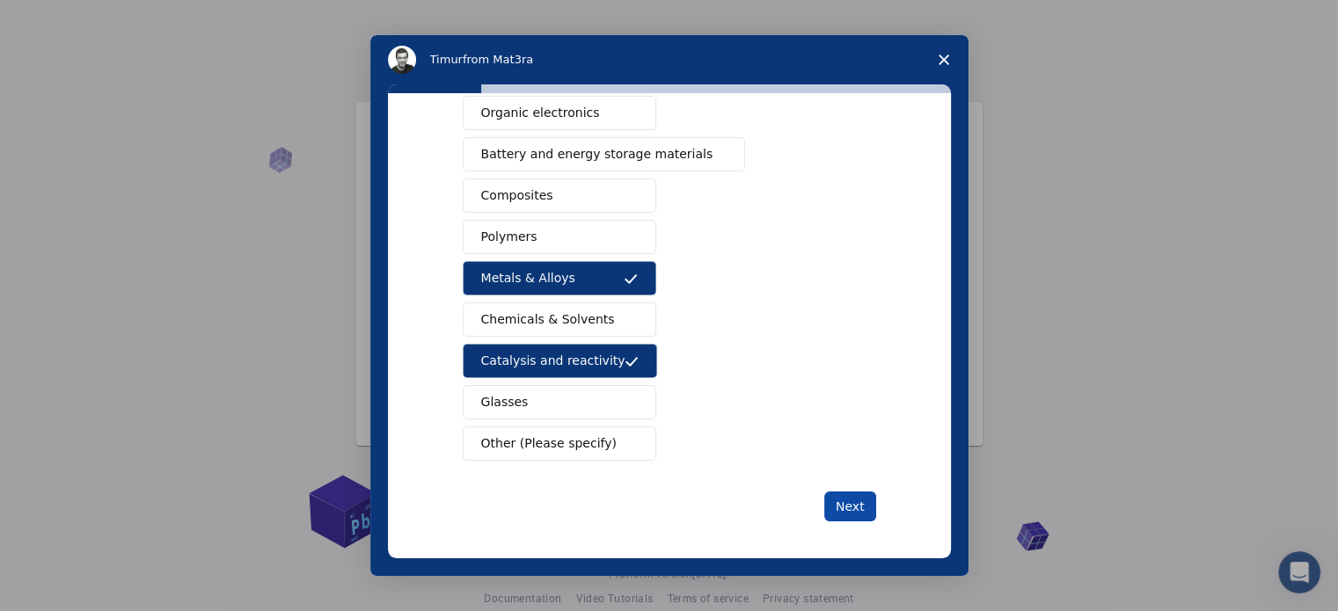
click at [838, 502] on button "Next" at bounding box center [850, 507] width 52 height 30
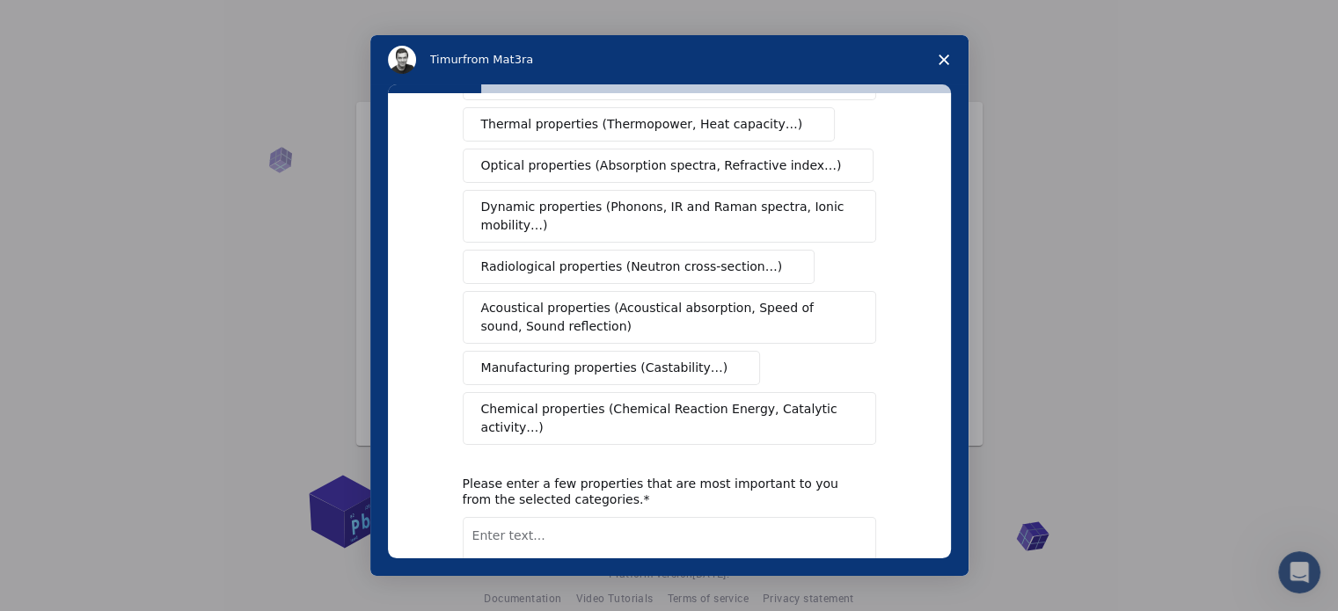
scroll to position [0, 0]
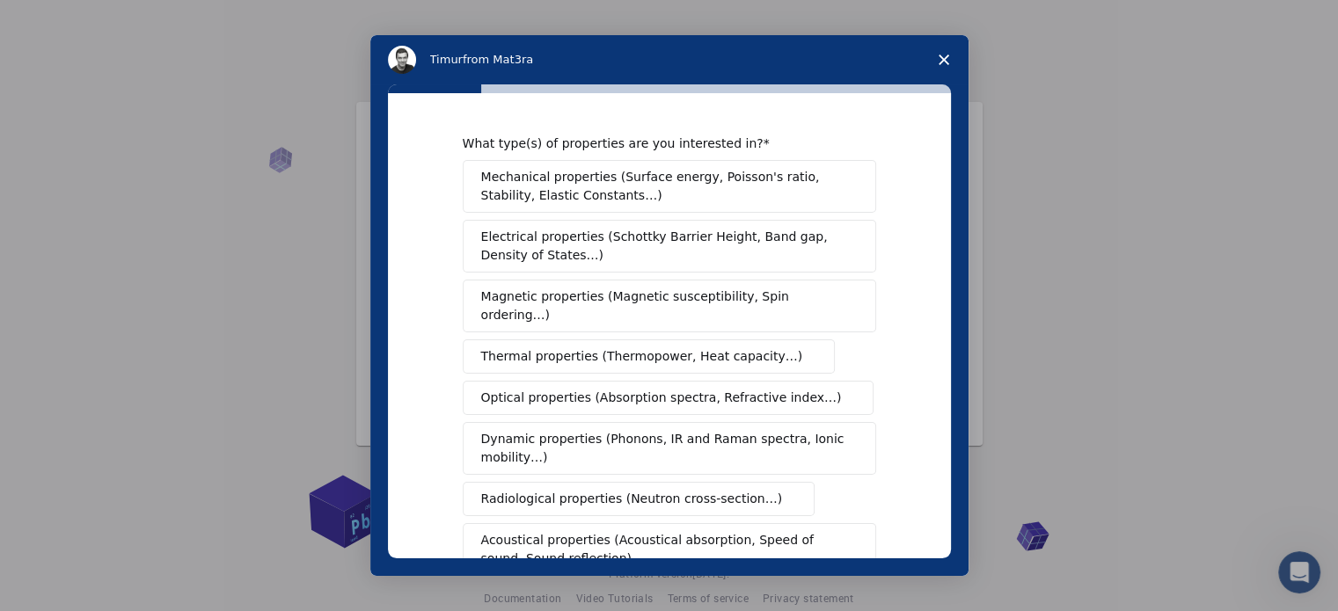
click at [546, 248] on span "Electrical properties (Schottky Barrier Height, Band gap, Density of States…)" at bounding box center [664, 246] width 366 height 37
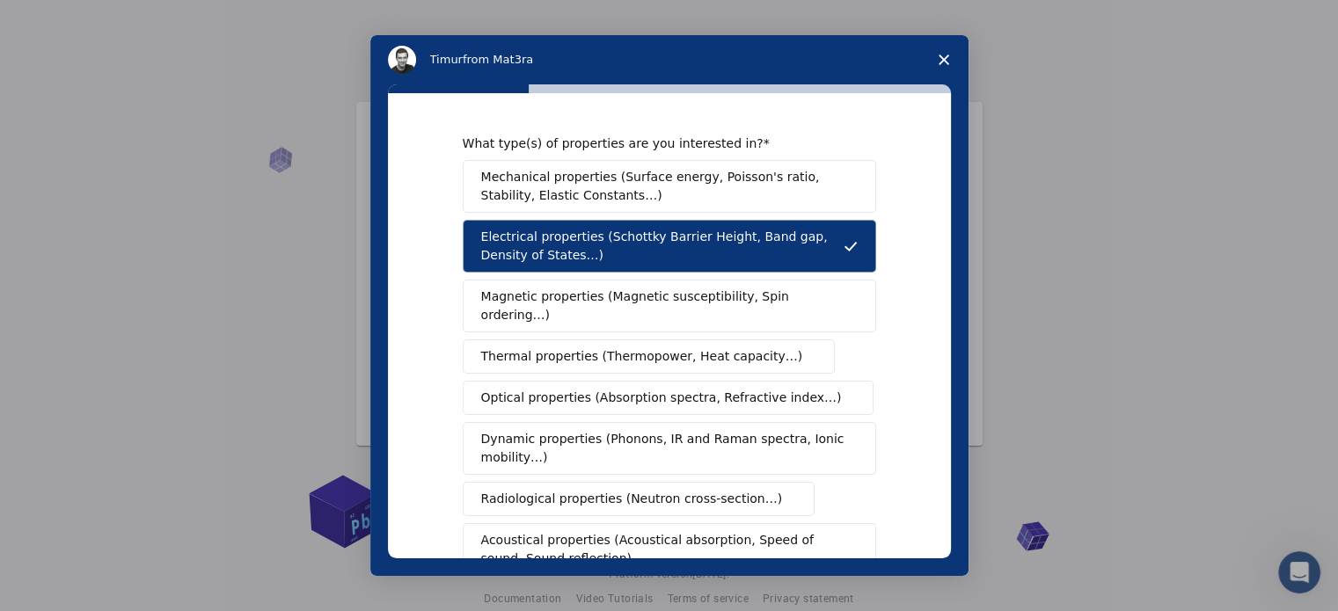
click at [559, 389] on span "Optical properties (Absorption spectra, Refractive index…)" at bounding box center [661, 398] width 361 height 18
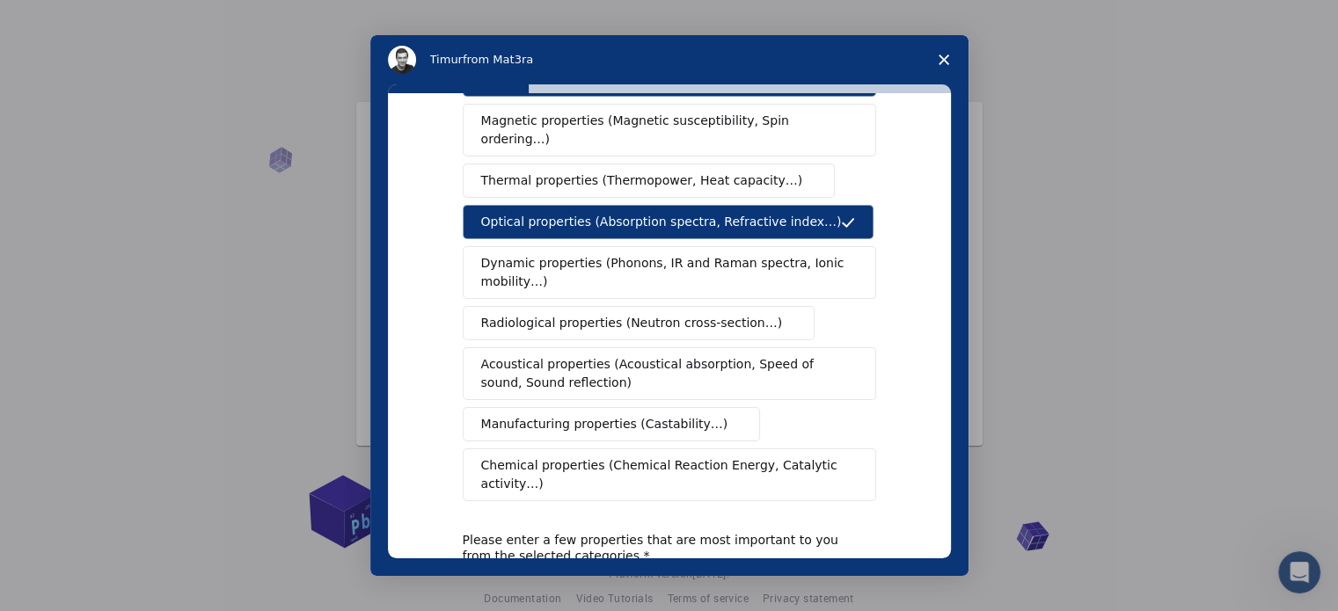
scroll to position [324, 0]
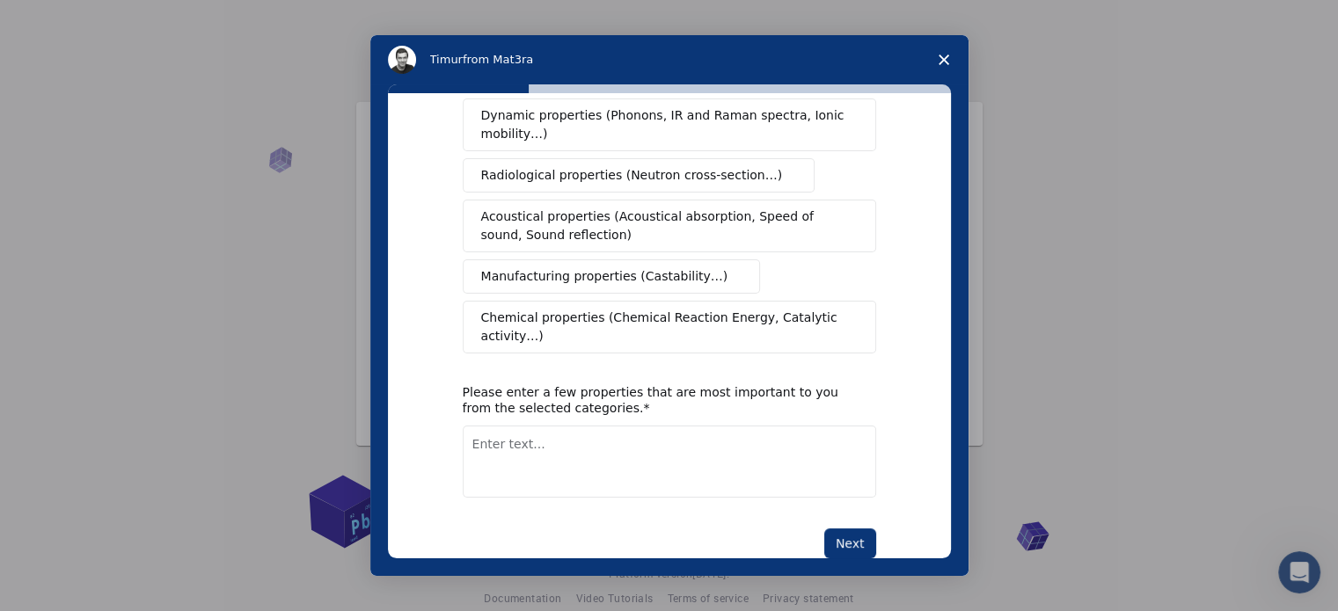
click at [530, 426] on textarea "Enter text..." at bounding box center [670, 462] width 414 height 72
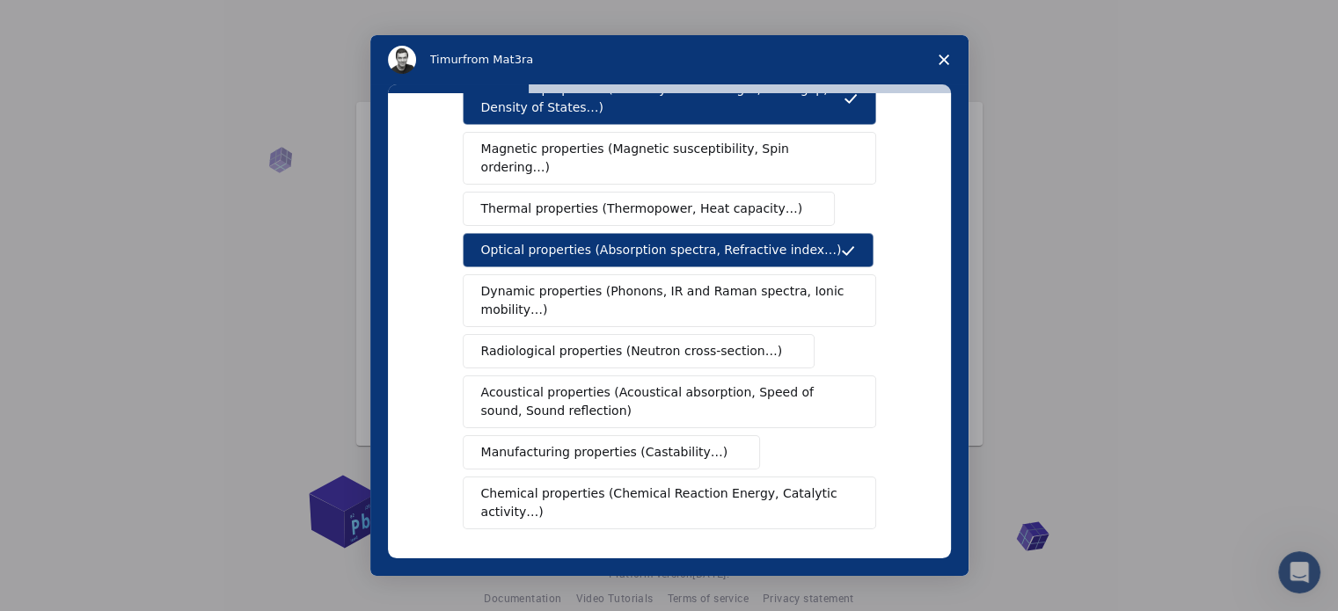
scroll to position [236, 0]
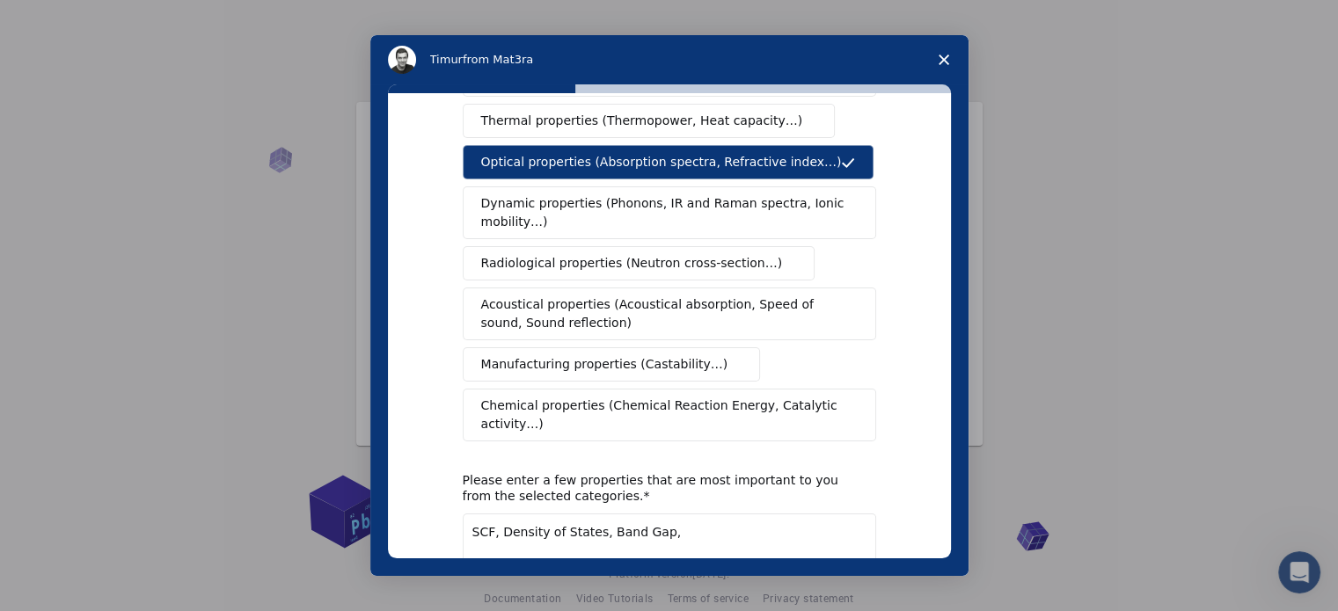
click at [651, 514] on textarea "SCF, Density of States, Band Gap," at bounding box center [670, 550] width 414 height 72
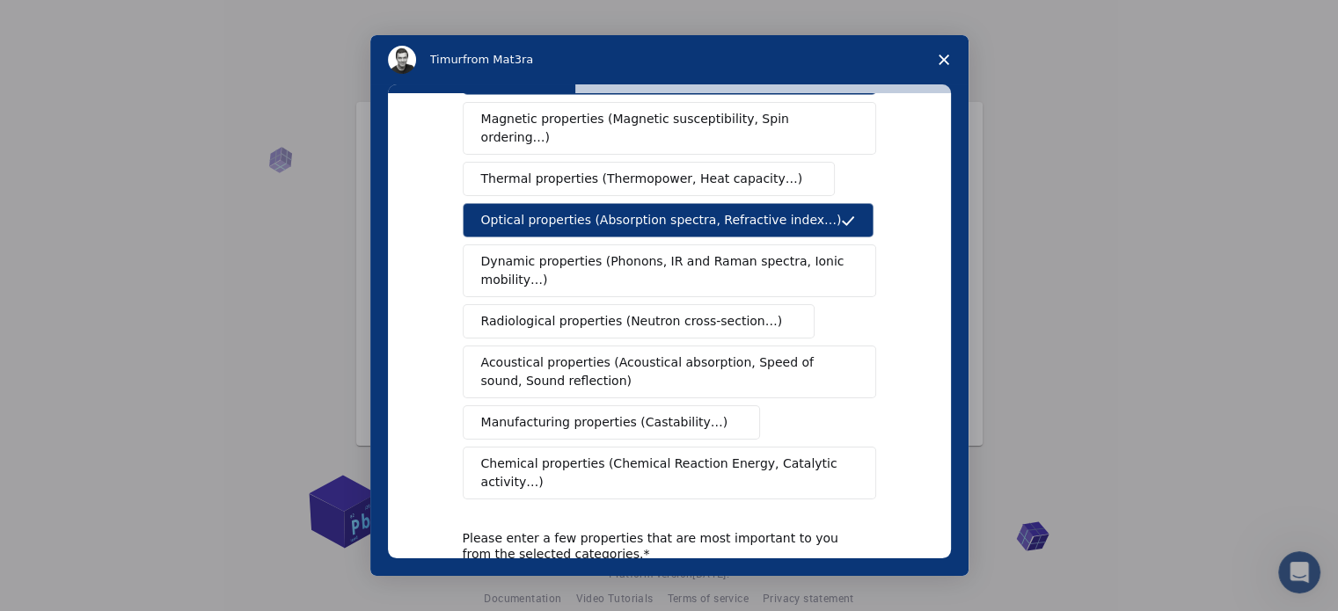
scroll to position [148, 0]
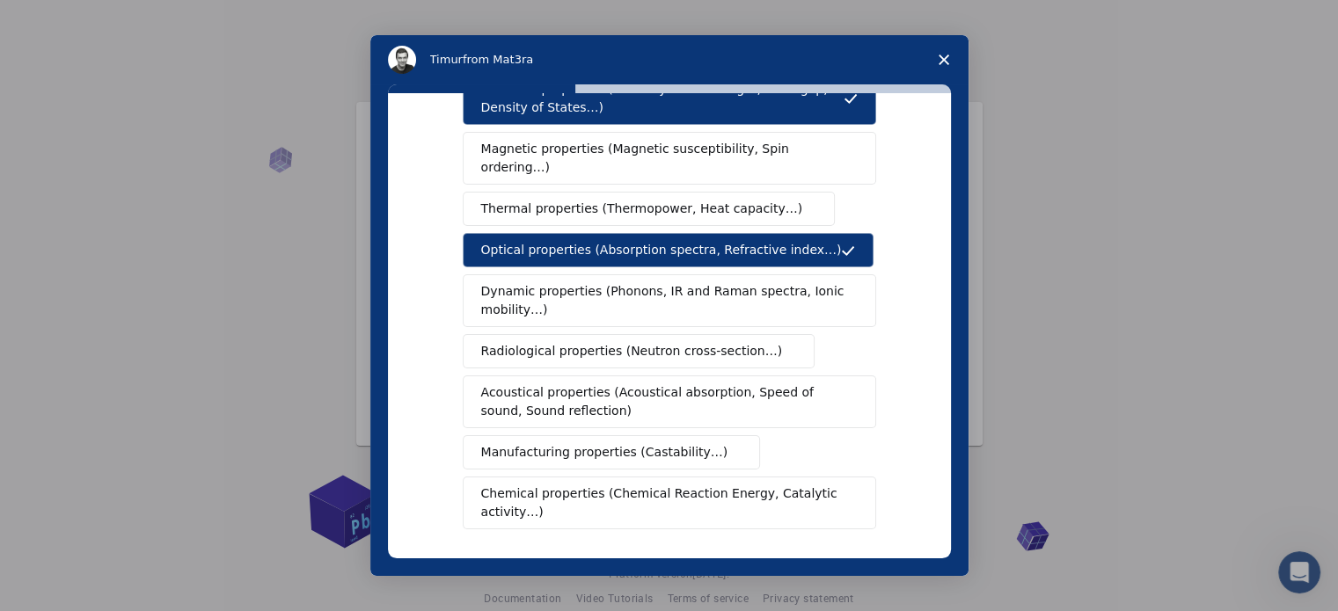
click at [635, 200] on span "Thermal properties (Thermopower, Heat capacity…)" at bounding box center [642, 209] width 322 height 18
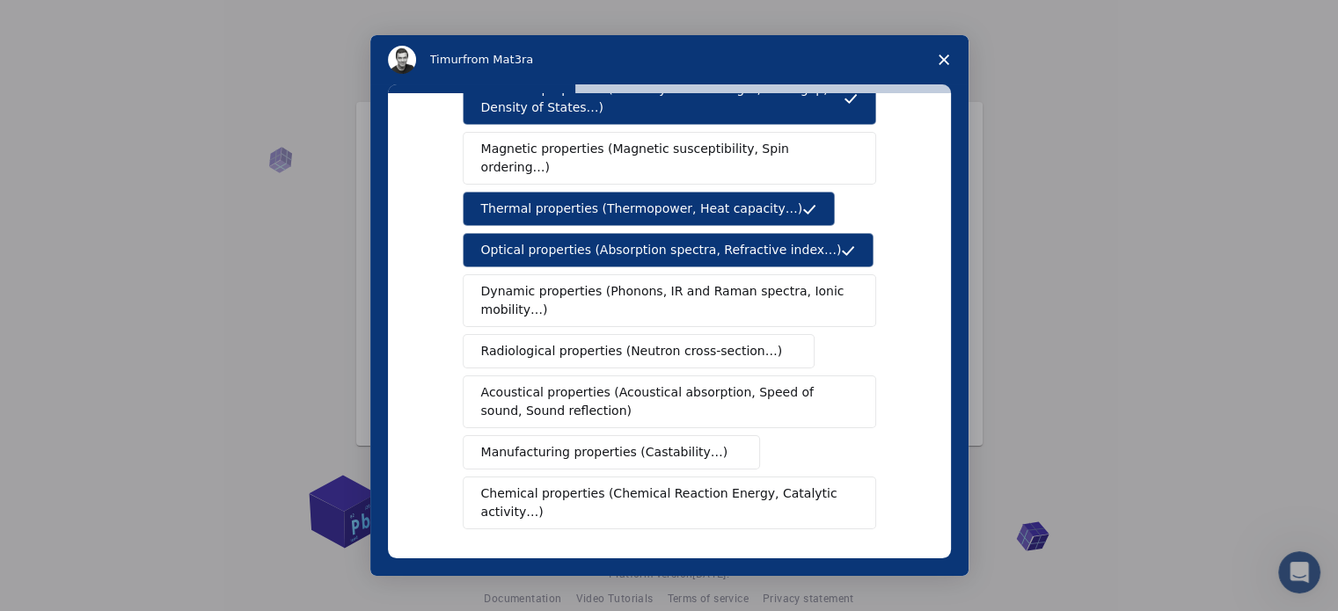
scroll to position [236, 0]
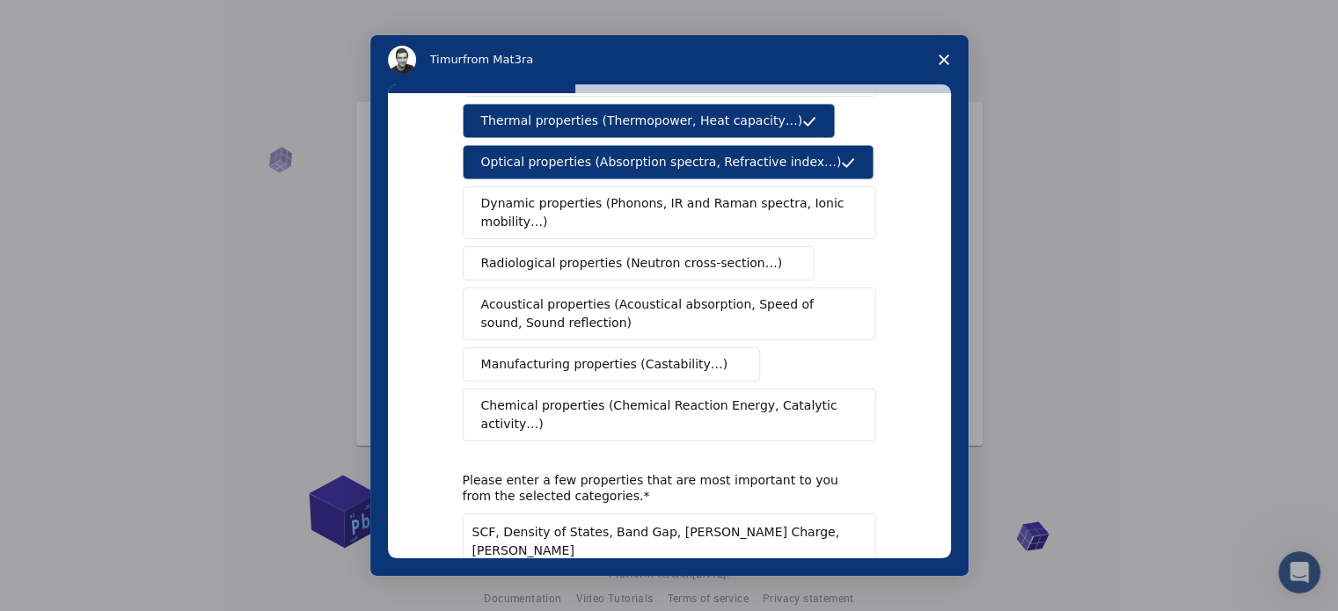
click at [772, 514] on textarea "SCF, Density of States, Band Gap, [PERSON_NAME] Charge, [PERSON_NAME]" at bounding box center [670, 550] width 414 height 72
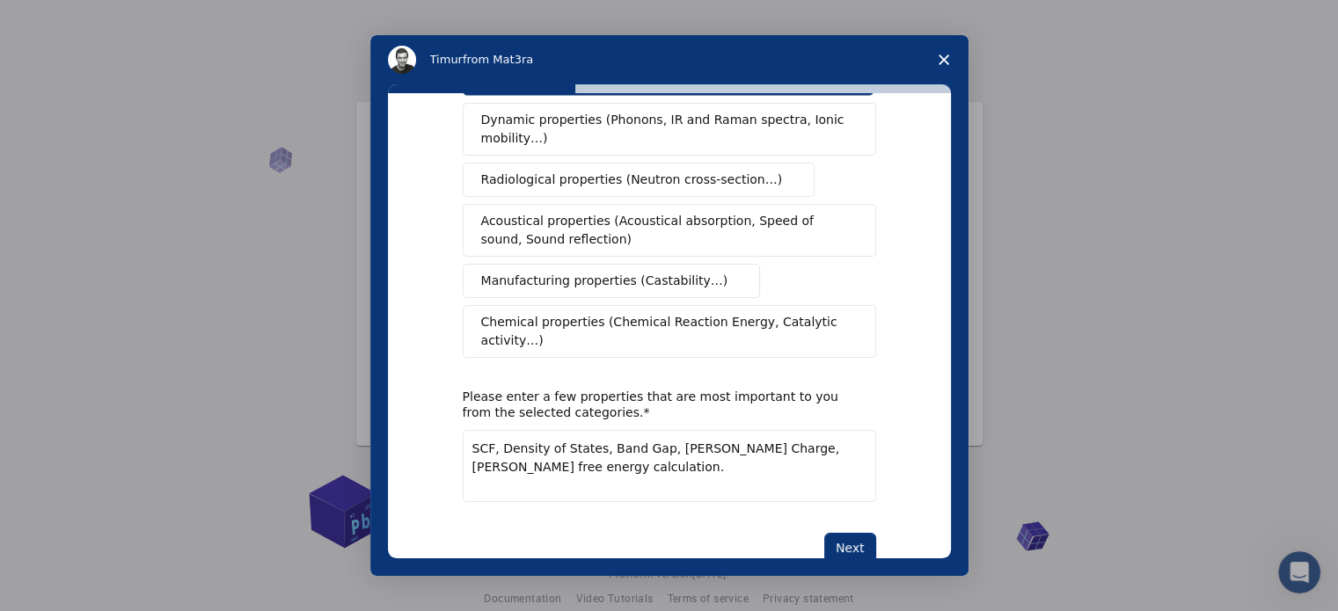
scroll to position [324, 0]
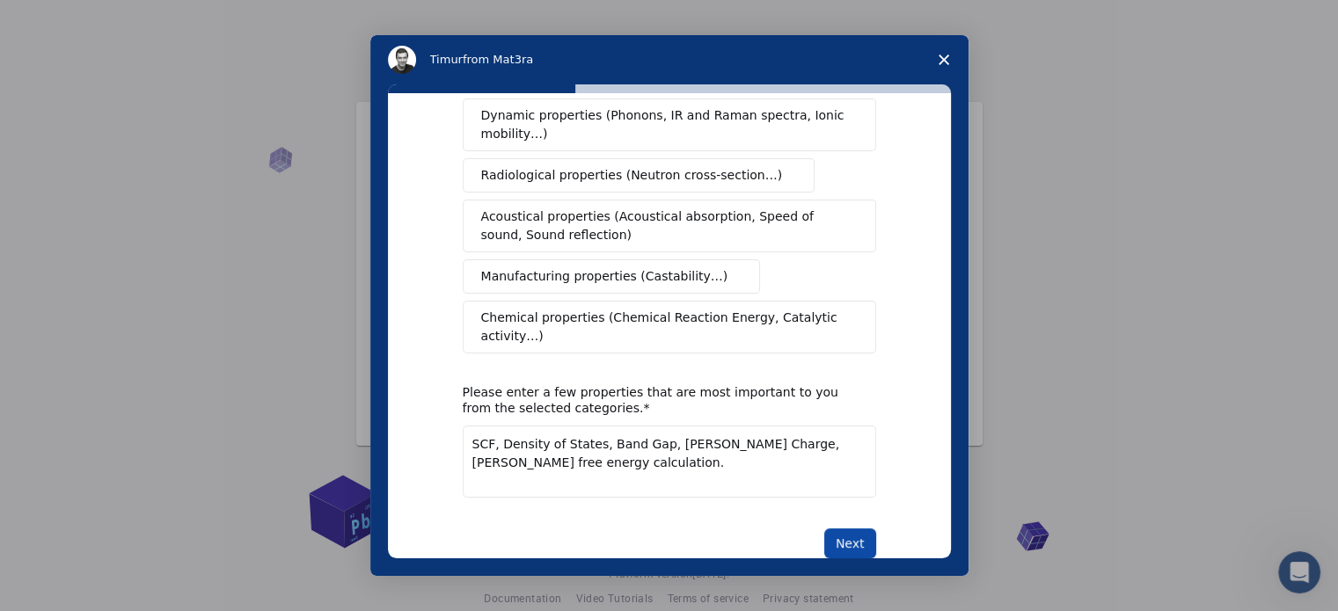
type textarea "SCF, Density of States, Band Gap, [PERSON_NAME] Charge, [PERSON_NAME] free ener…"
click at [841, 529] on button "Next" at bounding box center [850, 544] width 52 height 30
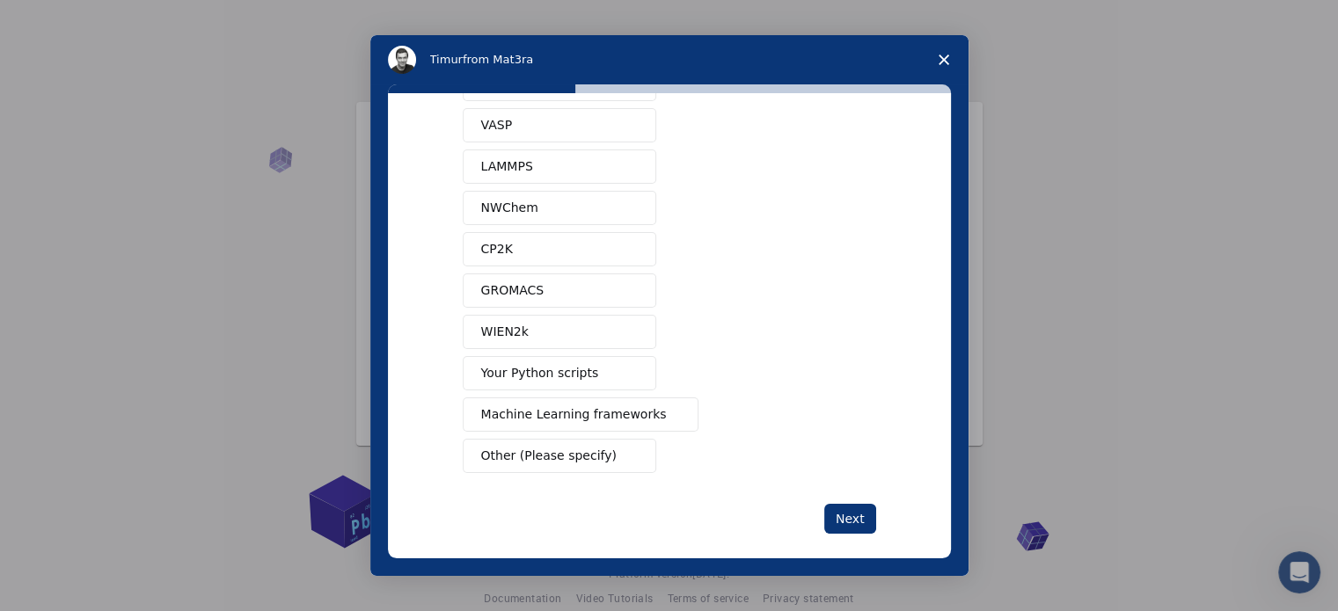
scroll to position [106, 0]
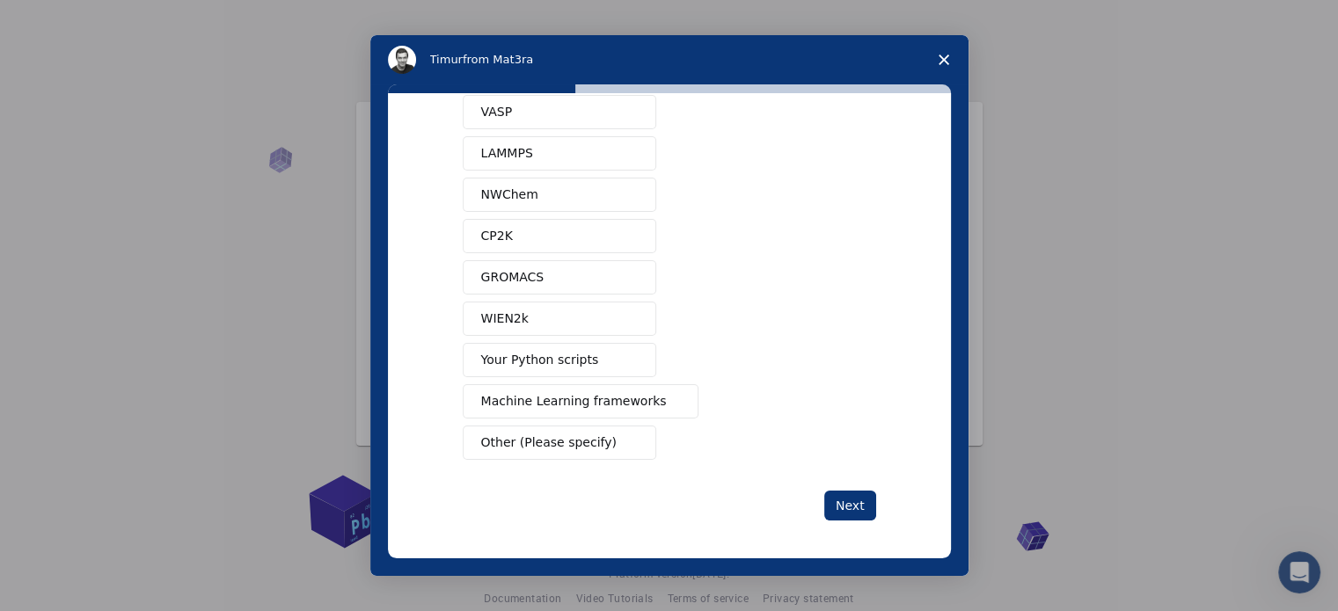
click at [574, 434] on span "Other (Please specify)" at bounding box center [548, 443] width 135 height 18
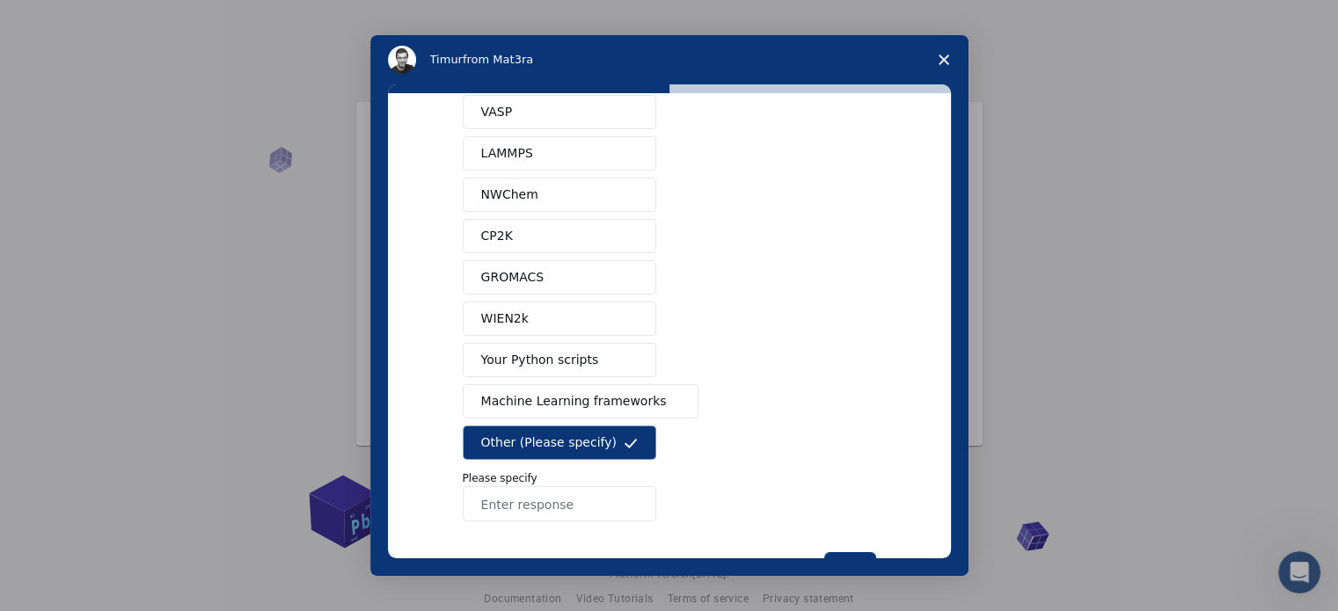
click at [545, 502] on input "Enter response" at bounding box center [560, 504] width 194 height 35
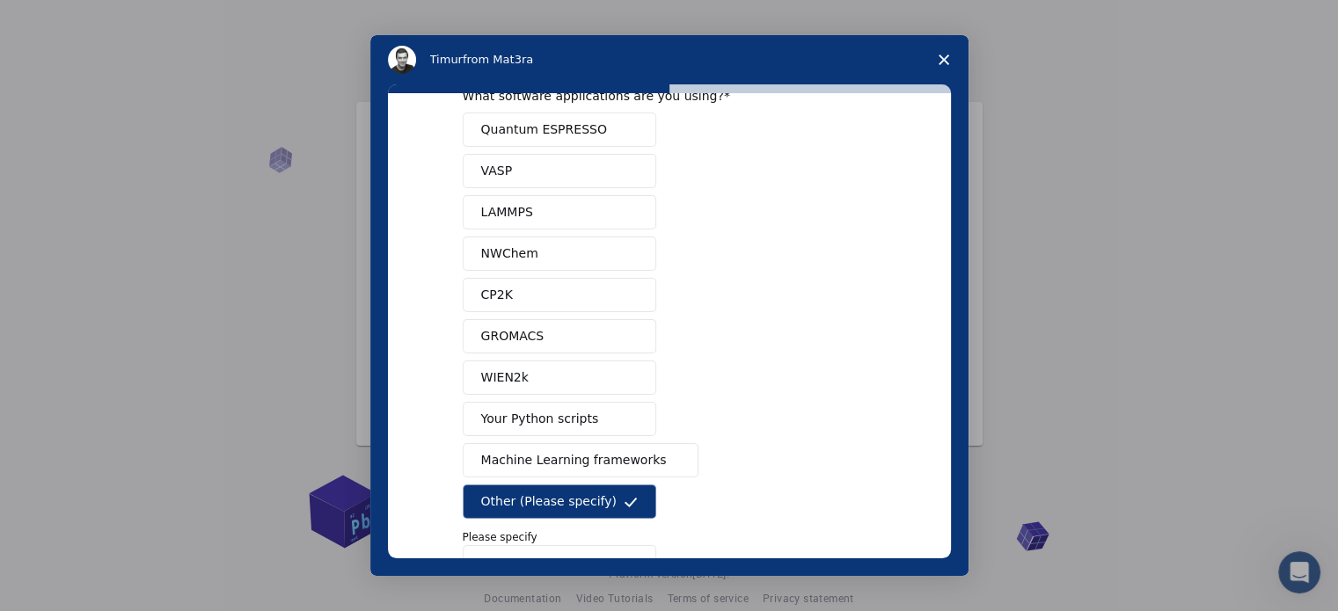
scroll to position [18, 0]
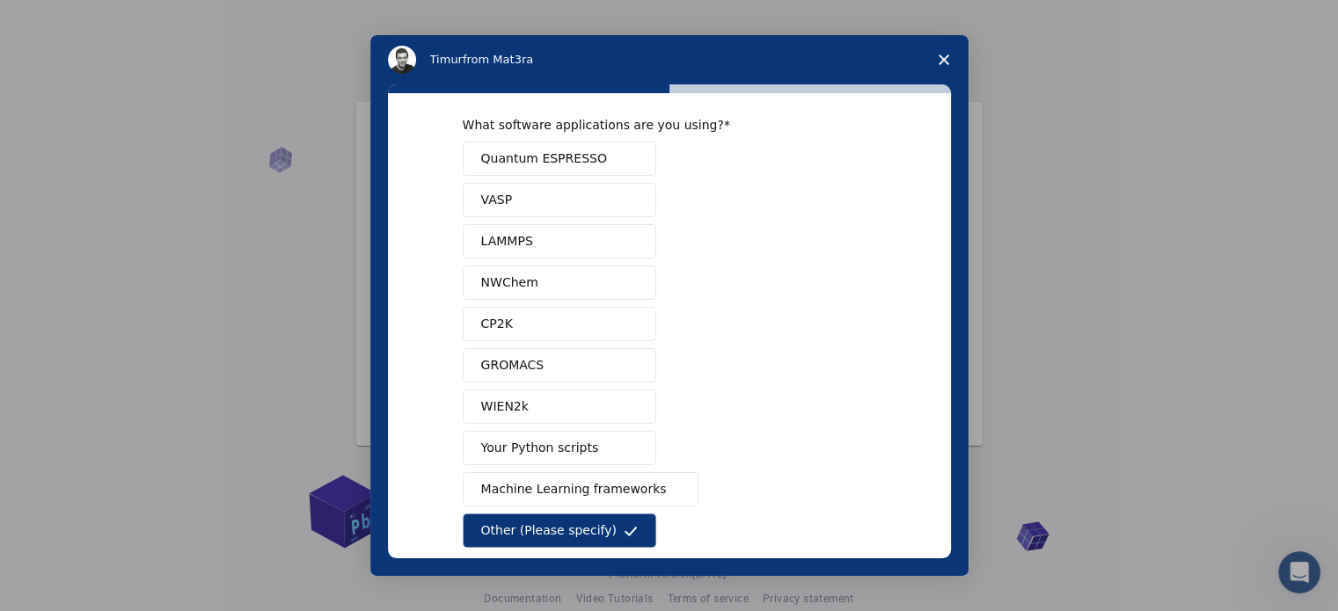
type input "Biovia Material Studio"
click at [503, 157] on span "Quantum ESPRESSO" at bounding box center [544, 159] width 126 height 18
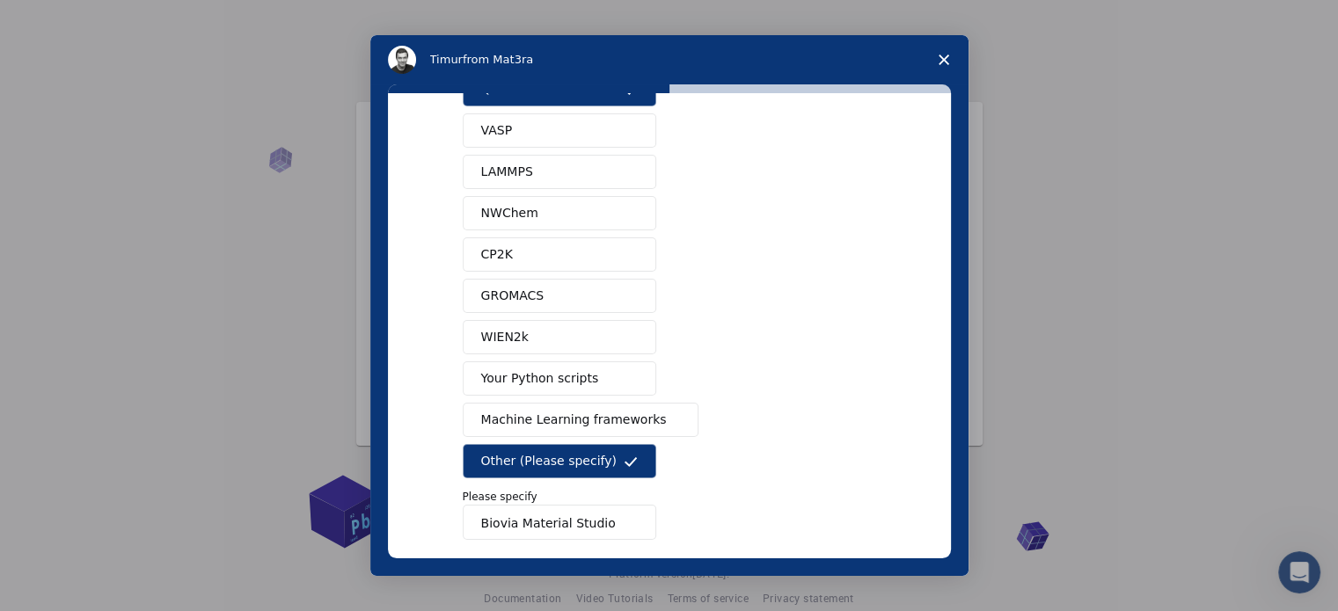
scroll to position [169, 0]
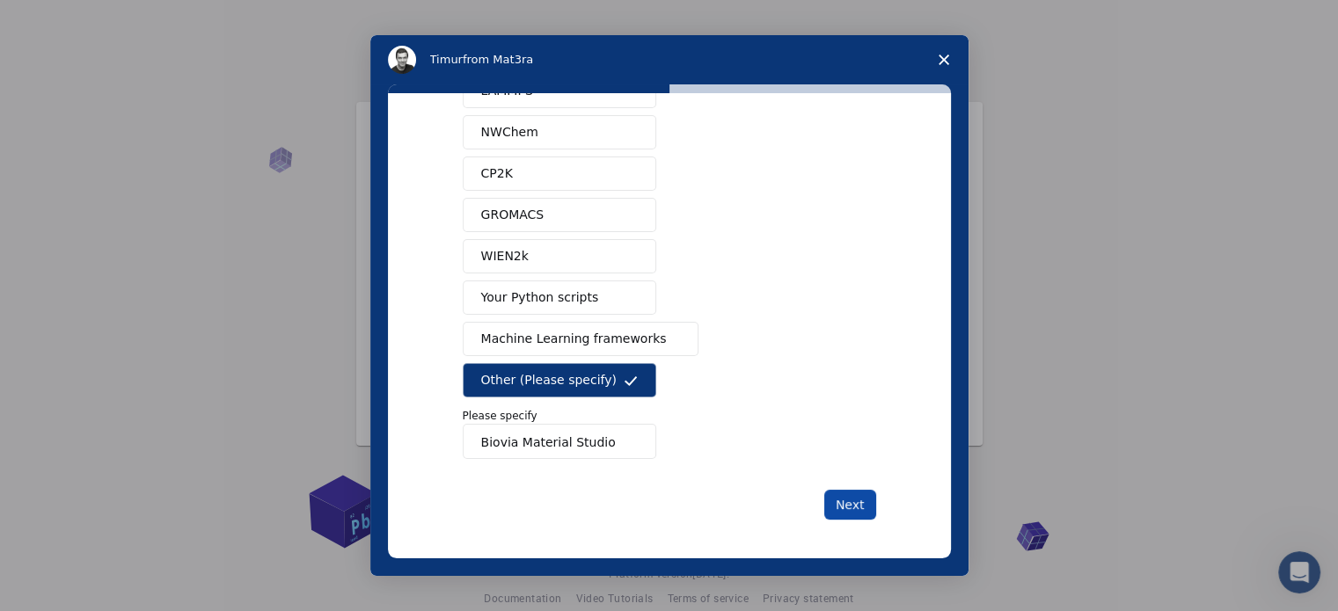
click at [851, 505] on button "Next" at bounding box center [850, 505] width 52 height 30
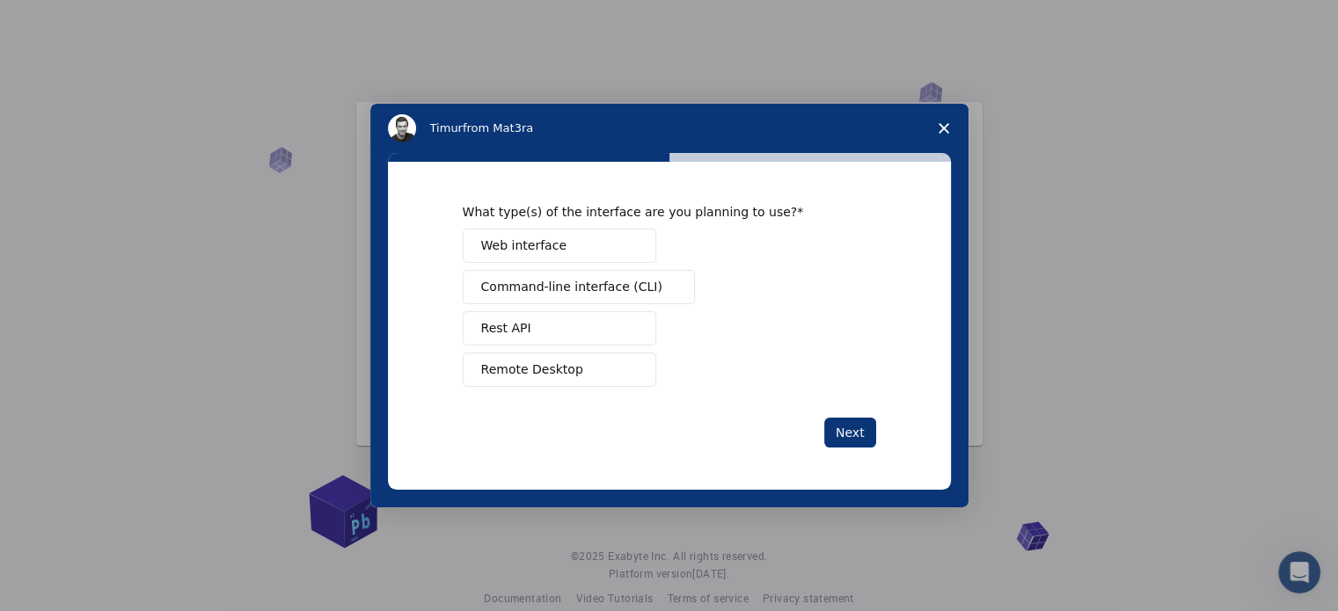
click at [538, 371] on span "Remote Desktop" at bounding box center [532, 370] width 102 height 18
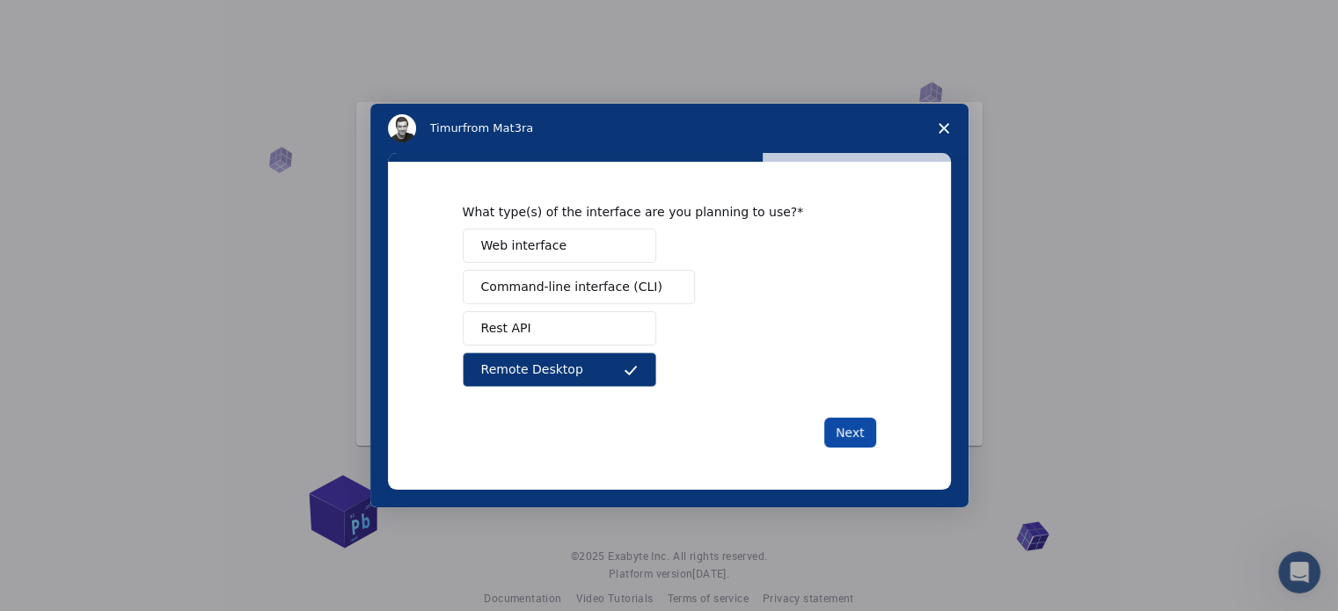
click at [854, 431] on button "Next" at bounding box center [850, 433] width 52 height 30
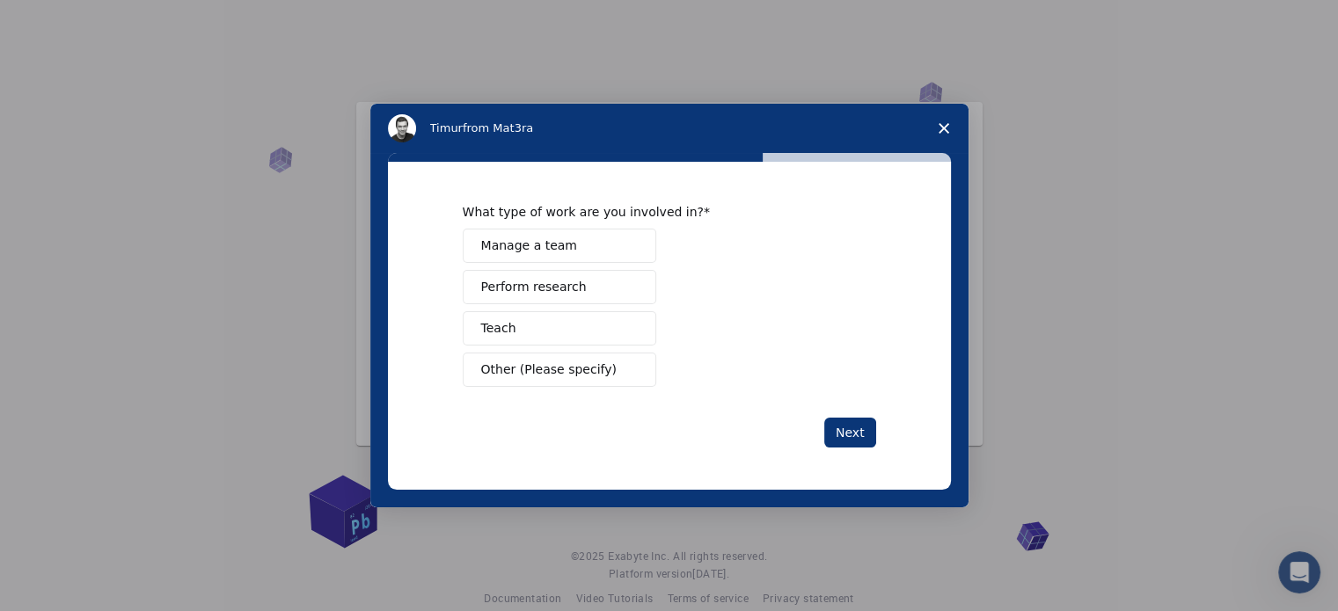
click at [528, 289] on span "Perform research" at bounding box center [534, 287] width 106 height 18
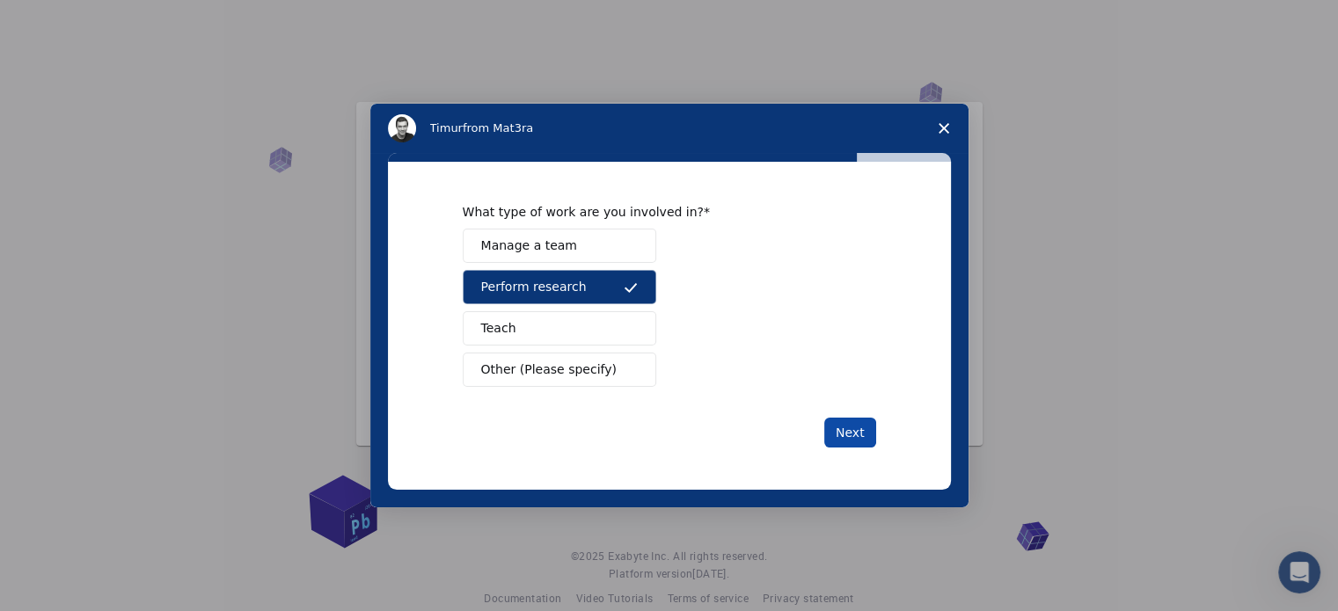
click at [838, 426] on button "Next" at bounding box center [850, 433] width 52 height 30
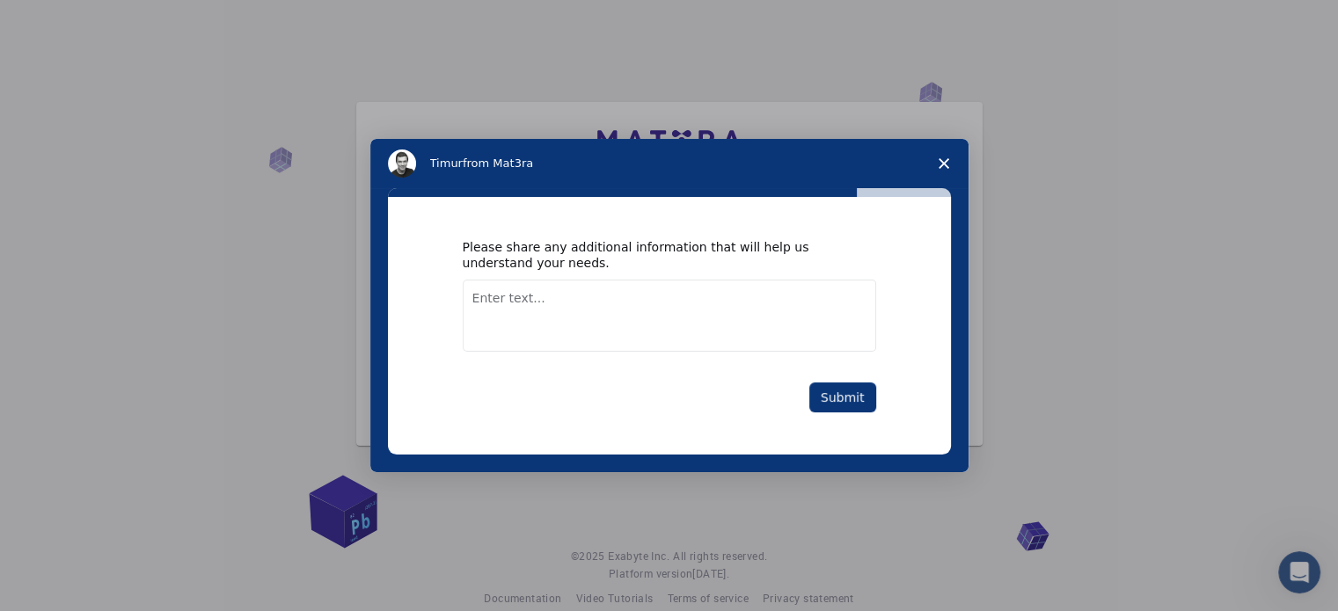
click at [537, 307] on textarea "Enter text..." at bounding box center [670, 316] width 414 height 72
type textarea "I"
click at [839, 397] on button "Submit" at bounding box center [842, 398] width 67 height 30
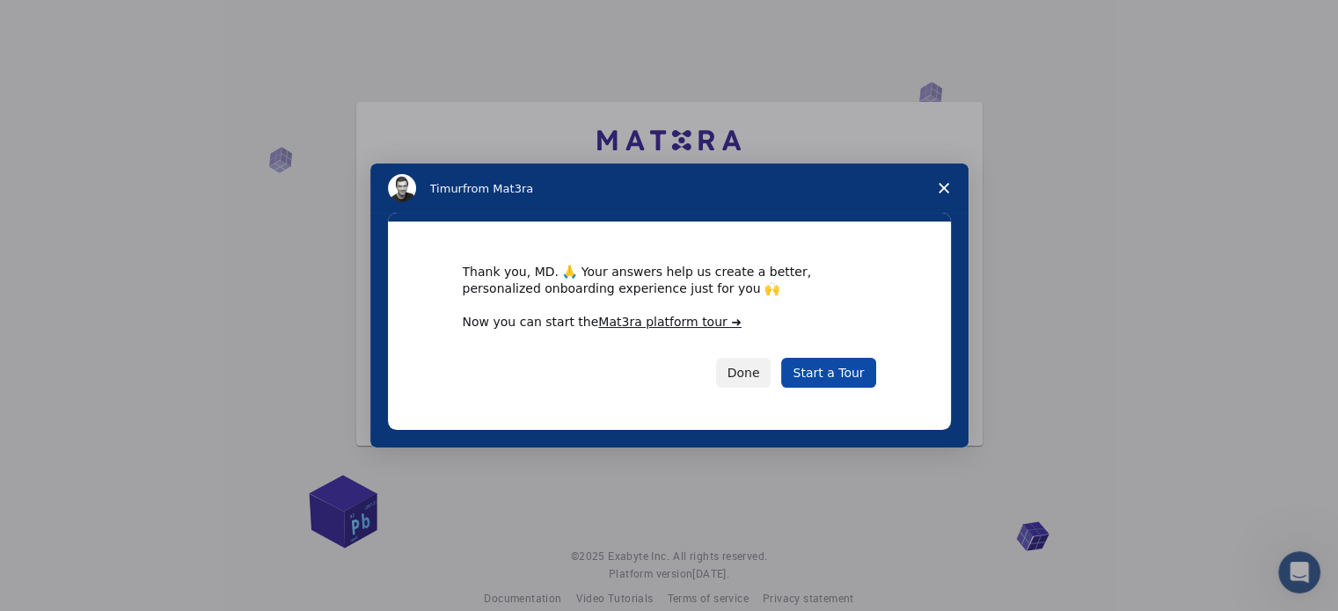
click at [826, 375] on link "Start a Tour" at bounding box center [828, 373] width 94 height 30
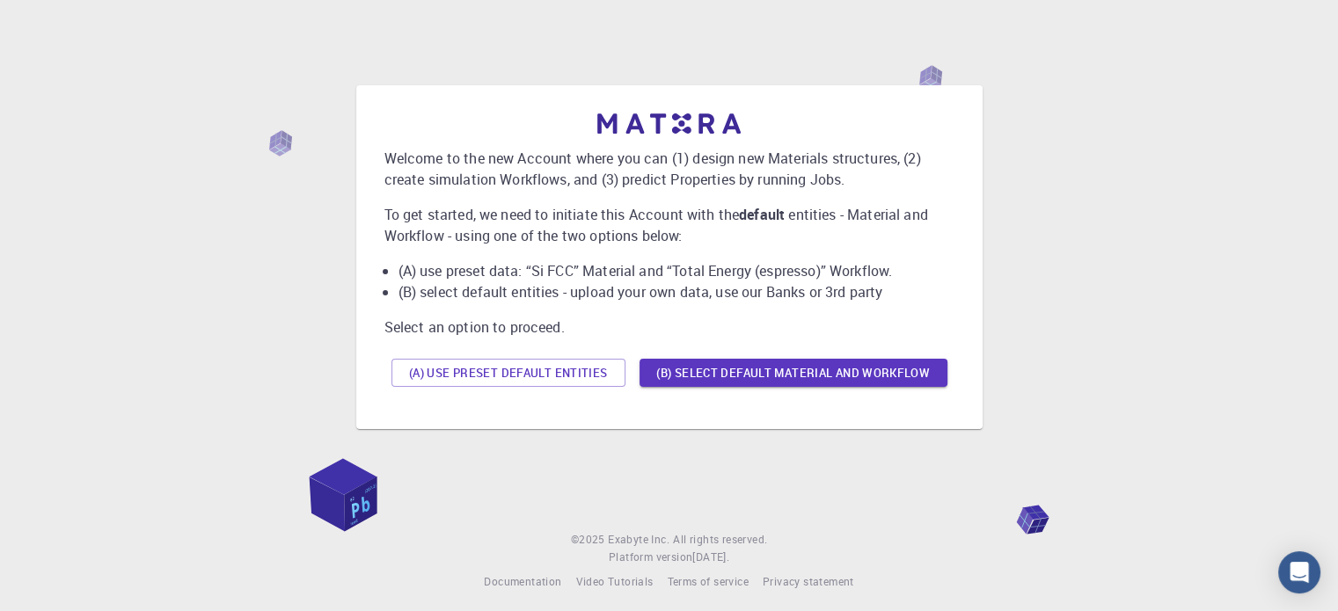
scroll to position [25, 0]
